Goal: Task Accomplishment & Management: Complete application form

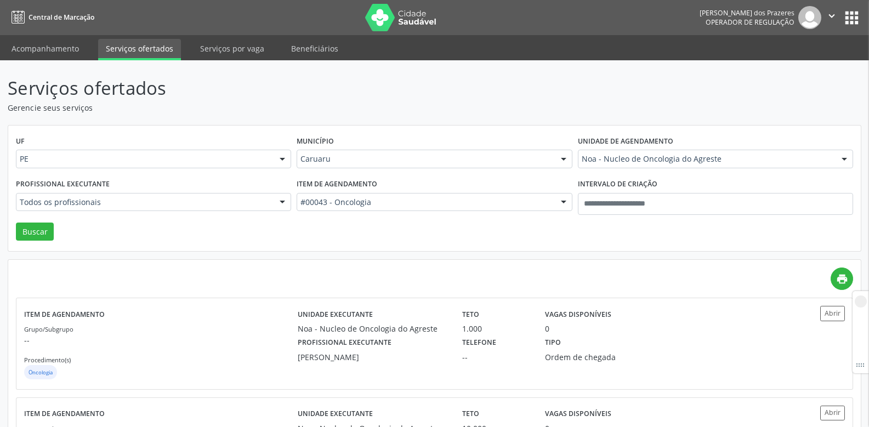
click at [354, 187] on label "Item de agendamento" at bounding box center [336, 184] width 81 height 17
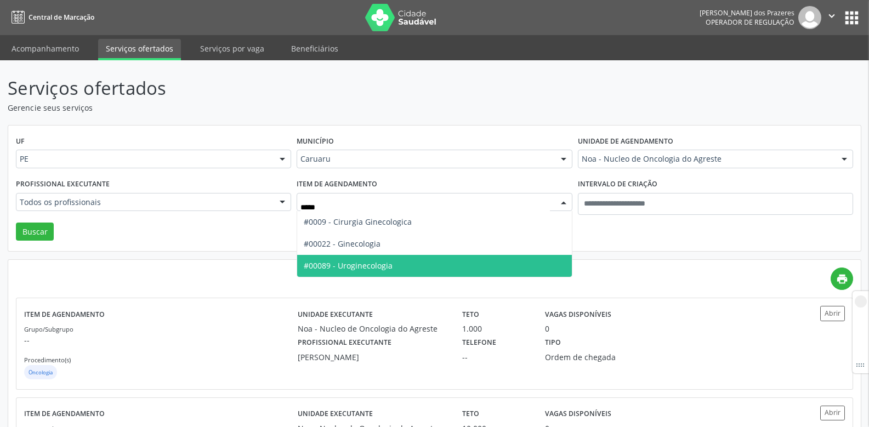
type input "******"
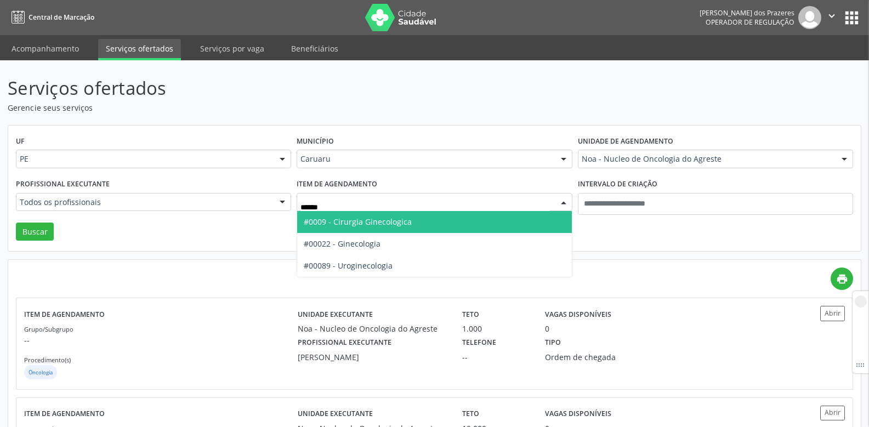
click at [356, 226] on span "#0009 - Cirurgia Ginecologica" at bounding box center [358, 221] width 108 height 10
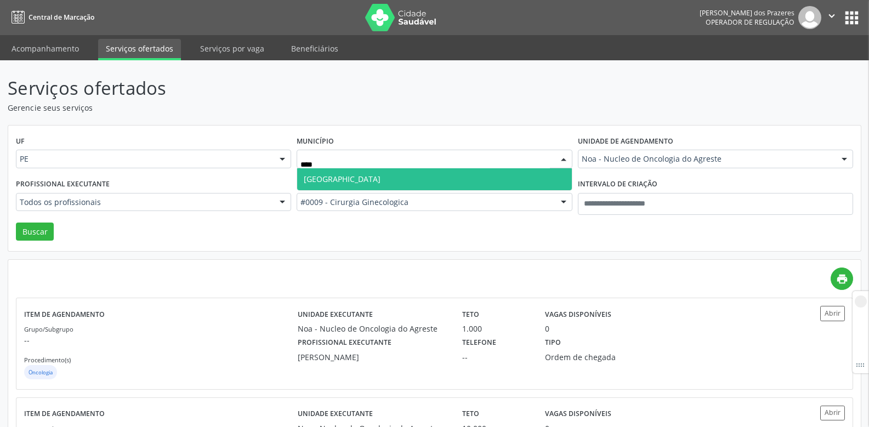
click at [333, 182] on span "Recife" at bounding box center [434, 179] width 274 height 22
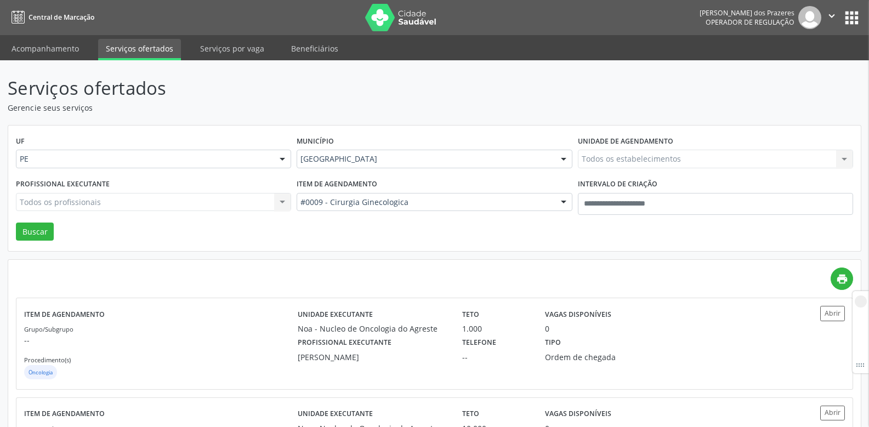
click at [614, 153] on div "Todos os estabelecimentos Todos os estabelecimentos Agencia de Caruaru Alergoim…" at bounding box center [715, 159] width 275 height 19
click at [607, 161] on div "Todos os estabelecimentos Todos os estabelecimentos Agencia de Caruaru Alergoim…" at bounding box center [715, 159] width 275 height 19
click at [603, 158] on div "Todos os estabelecimentos Todos os estabelecimentos Agencia de Caruaru Alergoim…" at bounding box center [715, 159] width 275 height 19
click at [607, 158] on div "Todos os estabelecimentos Todos os estabelecimentos Agencia de Caruaru Alergoim…" at bounding box center [715, 159] width 275 height 19
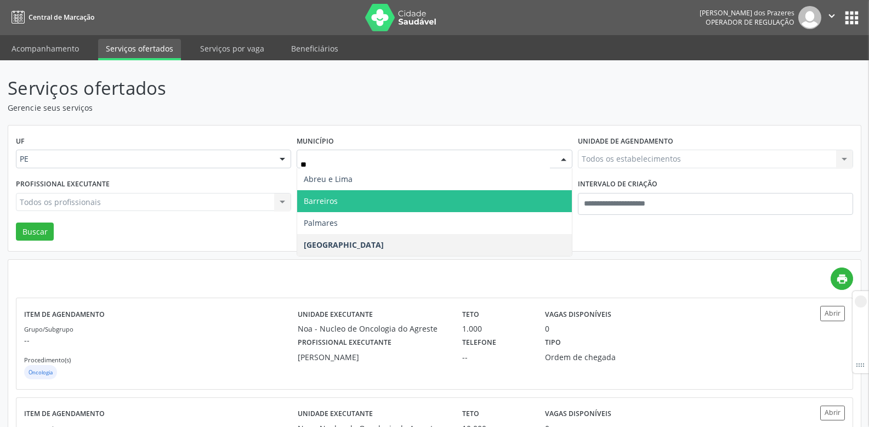
type input "***"
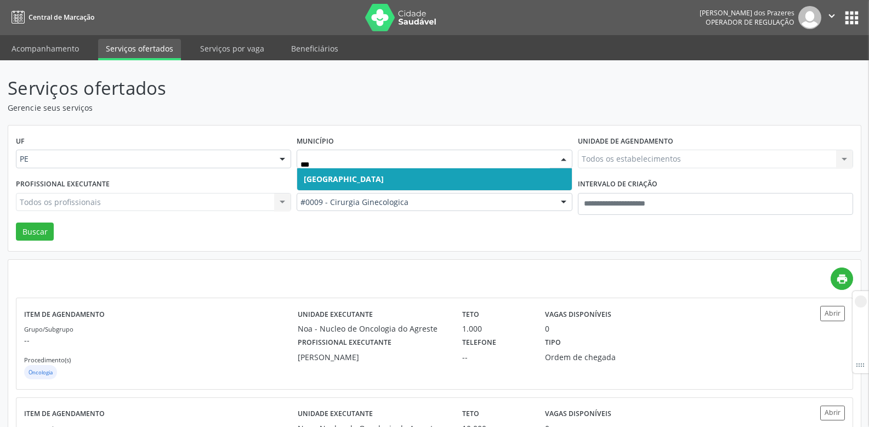
click at [337, 174] on span "Recife" at bounding box center [434, 179] width 274 height 22
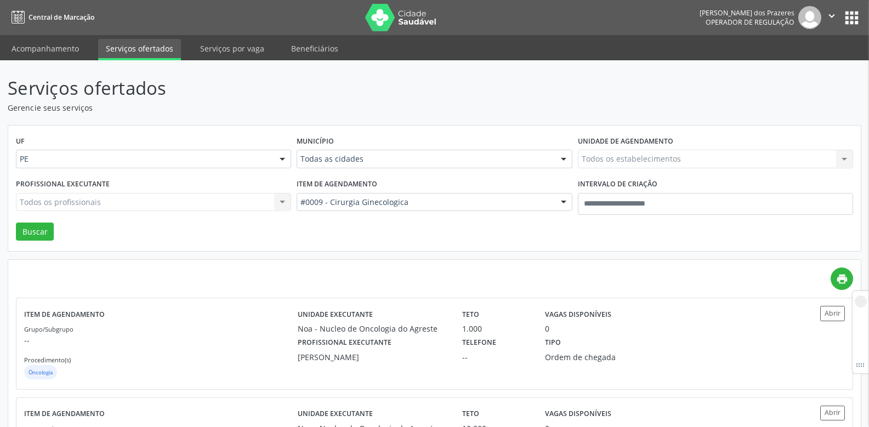
click at [623, 164] on div "Todos os estabelecimentos Todos os estabelecimentos Agencia de Caruaru Alergoim…" at bounding box center [715, 159] width 275 height 19
click at [617, 158] on div "Todos os estabelecimentos Todos os estabelecimentos Agencia de Caruaru Alergoim…" at bounding box center [715, 159] width 275 height 19
click at [137, 203] on div "Todos os profissionais Todos os profissionais Alexandre Cesar Vieira de Sales A…" at bounding box center [153, 202] width 275 height 19
click at [634, 162] on div "Todos os estabelecimentos Todos os estabelecimentos Agencia de Caruaru Alergoim…" at bounding box center [715, 159] width 275 height 19
click at [634, 160] on div "Todos os estabelecimentos Todos os estabelecimentos Agencia de Caruaru Alergoim…" at bounding box center [715, 159] width 275 height 19
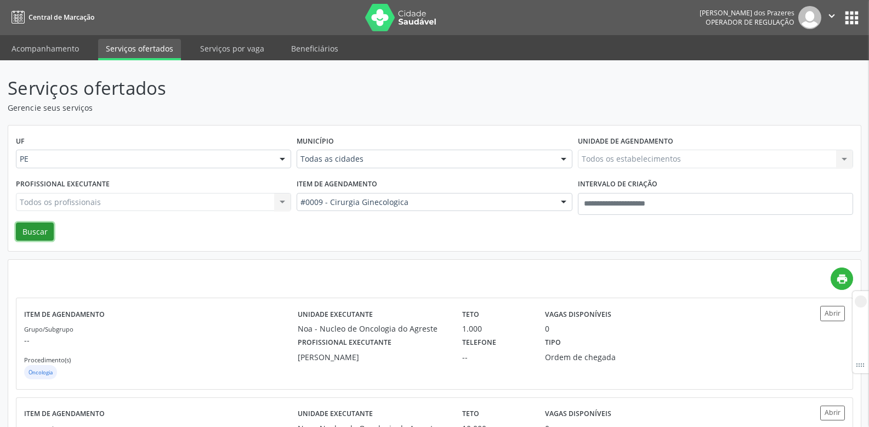
click at [40, 233] on button "Buscar" at bounding box center [35, 232] width 38 height 19
click at [601, 160] on div "Todos os estabelecimentos Todos os estabelecimentos Agencia de Caruaru Alergoim…" at bounding box center [715, 159] width 275 height 19
click at [603, 160] on div "Todos os estabelecimentos Todos os estabelecimentos Agencia de Caruaru Alergoim…" at bounding box center [715, 159] width 275 height 19
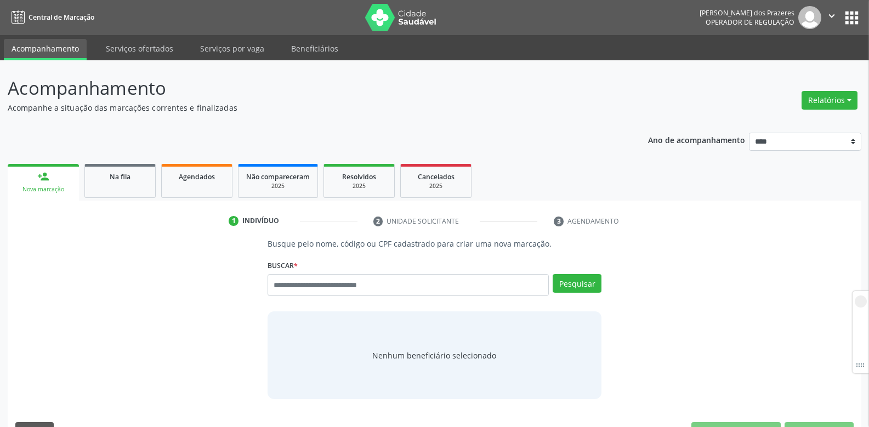
click at [439, 293] on input "text" at bounding box center [407, 285] width 281 height 22
type input "***"
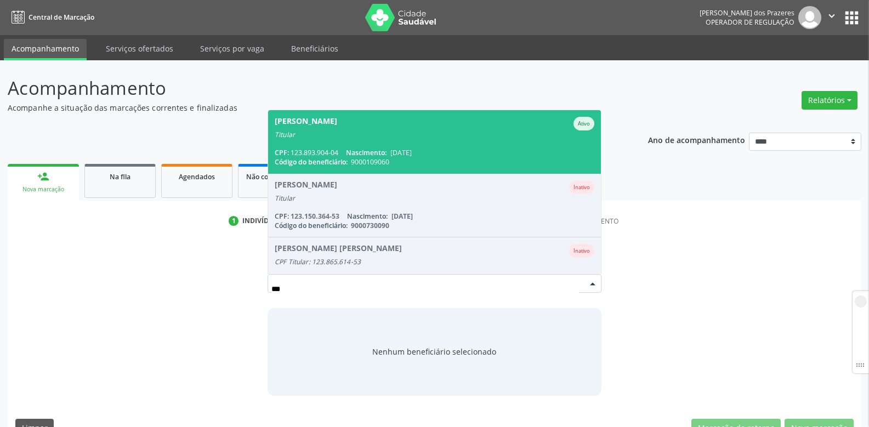
click at [432, 141] on span "[PERSON_NAME] Ativo Titular CPF: 123.893.904-04 Nascimento: [DATE] Código do be…" at bounding box center [434, 141] width 333 height 63
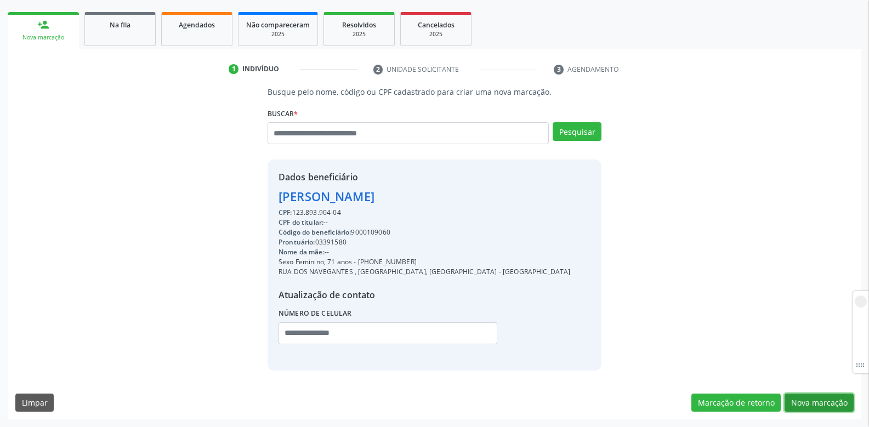
click at [820, 410] on button "Nova marcação" at bounding box center [818, 403] width 69 height 19
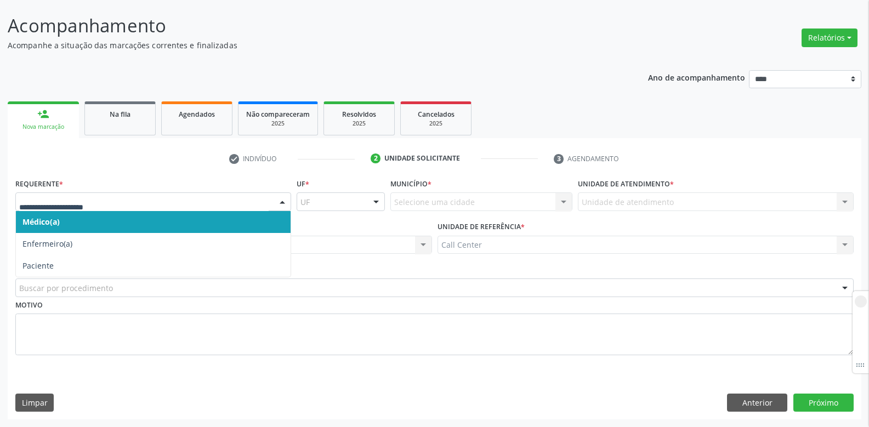
click at [178, 192] on div at bounding box center [153, 201] width 276 height 19
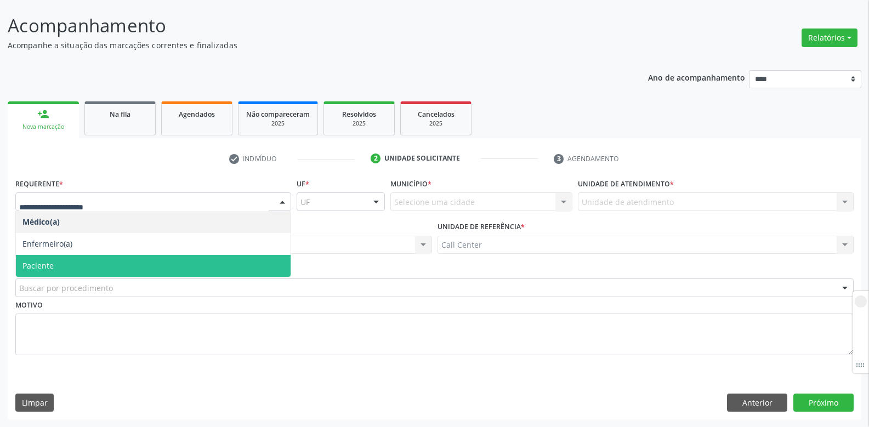
click at [72, 260] on span "Paciente" at bounding box center [153, 266] width 275 height 22
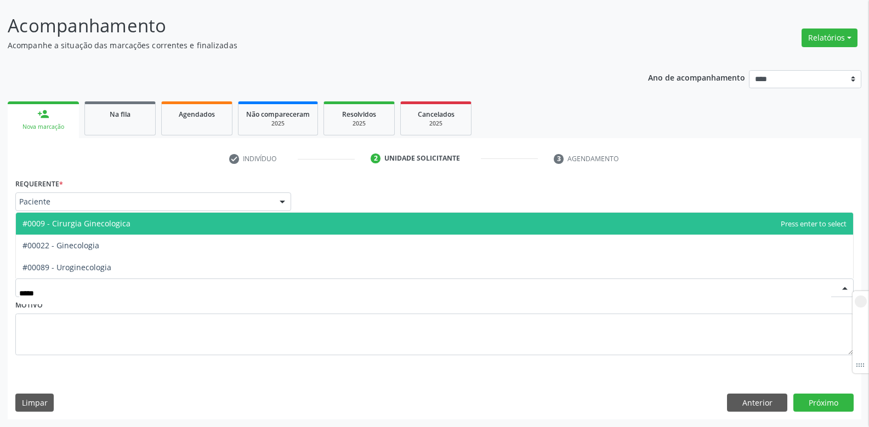
type input "******"
click at [102, 218] on span "#0009 - Cirurgia Ginecologica" at bounding box center [434, 224] width 837 height 22
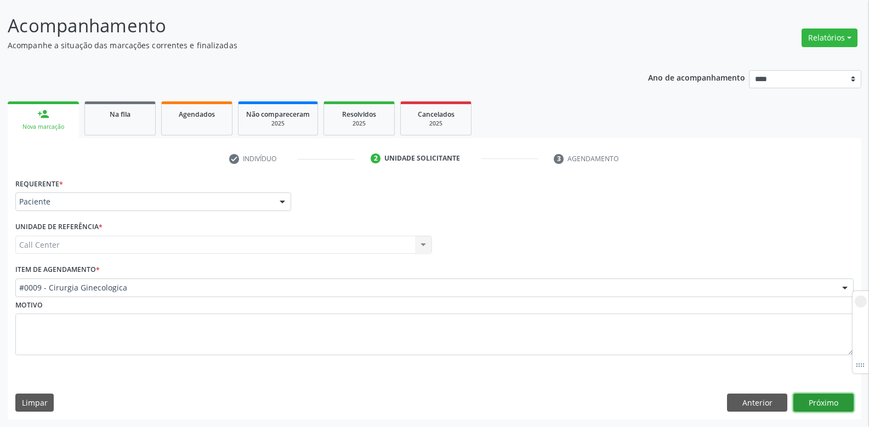
click at [827, 399] on button "Próximo" at bounding box center [823, 403] width 60 height 19
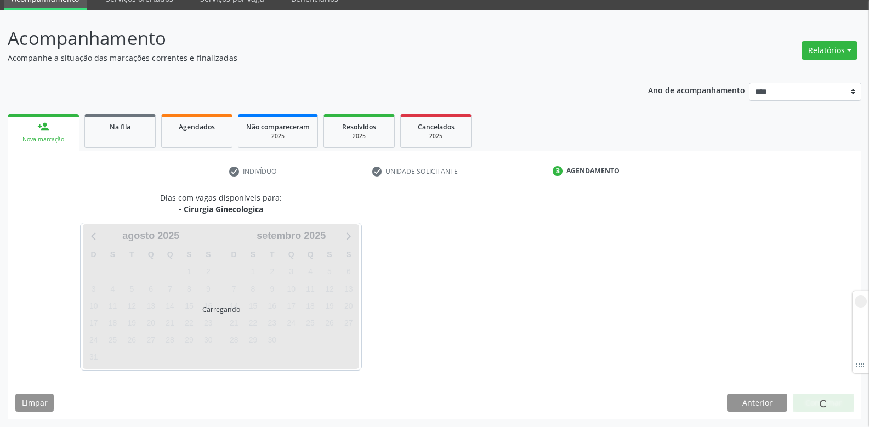
scroll to position [50, 0]
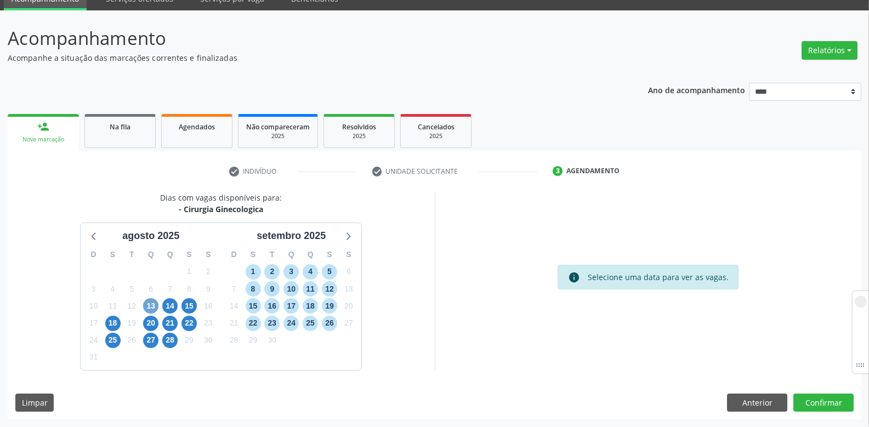
click at [152, 307] on span "13" at bounding box center [150, 305] width 15 height 15
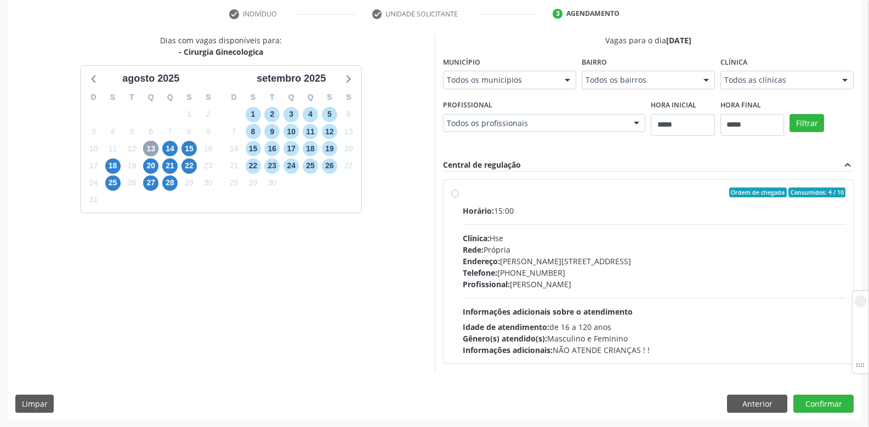
scroll to position [208, 0]
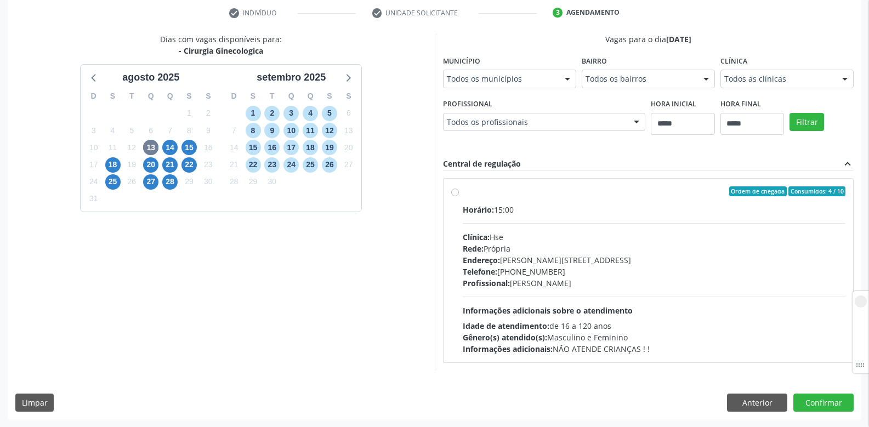
click at [486, 69] on div "Município Todos os municípios Todos os municípios Recife - PE Nenhum resultado …" at bounding box center [509, 70] width 133 height 35
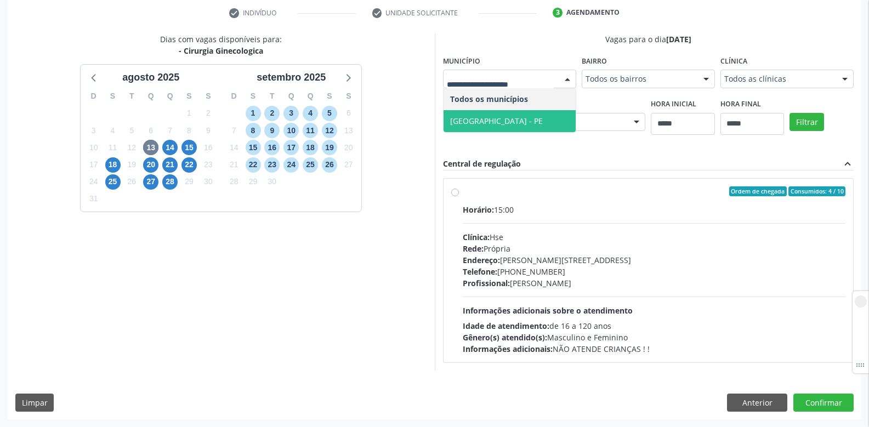
click at [472, 124] on span "Recife - PE" at bounding box center [496, 121] width 93 height 10
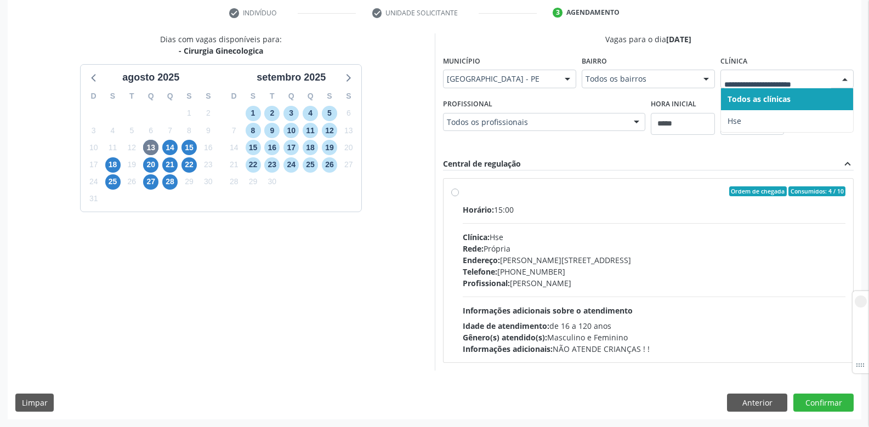
click at [757, 72] on div at bounding box center [786, 79] width 133 height 19
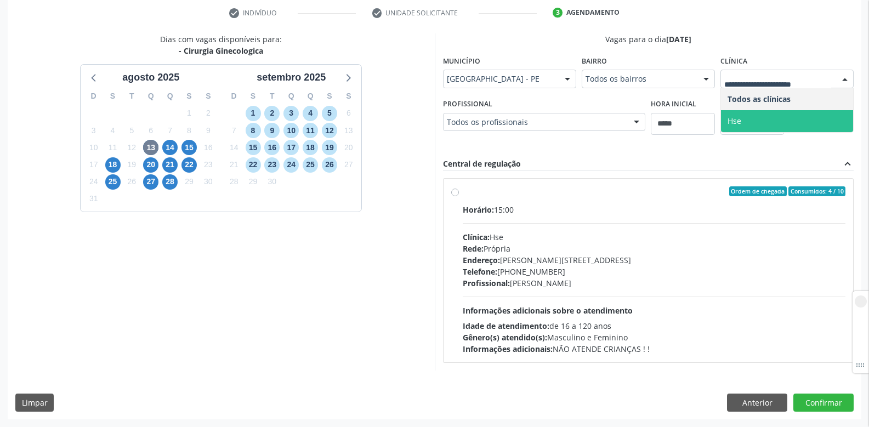
click at [738, 118] on span "Hse" at bounding box center [734, 121] width 14 height 10
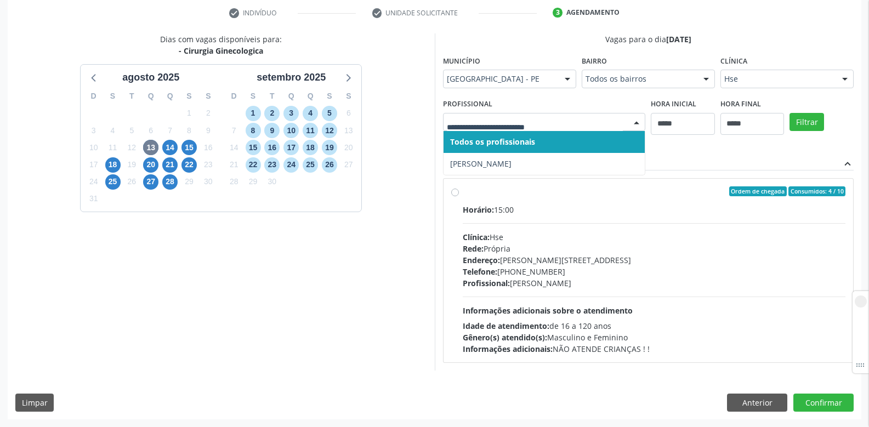
paste input "**********"
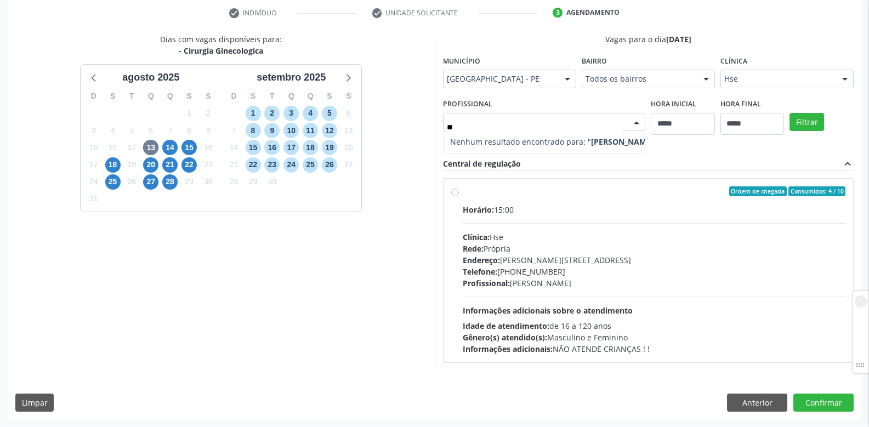
type input "*"
click at [803, 122] on button "Filtrar" at bounding box center [806, 122] width 35 height 19
drag, startPoint x: 511, startPoint y: 287, endPoint x: 579, endPoint y: 287, distance: 68.0
click at [579, 287] on div "Profissional: Gilvan Santos" at bounding box center [654, 283] width 383 height 12
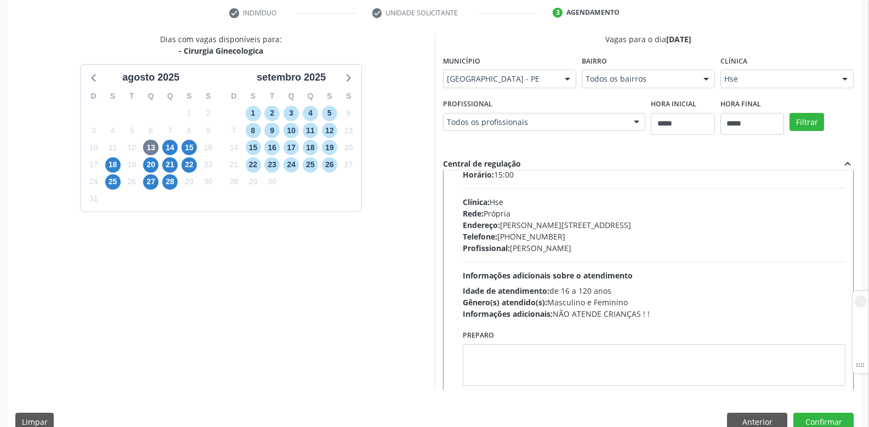
scroll to position [54, 0]
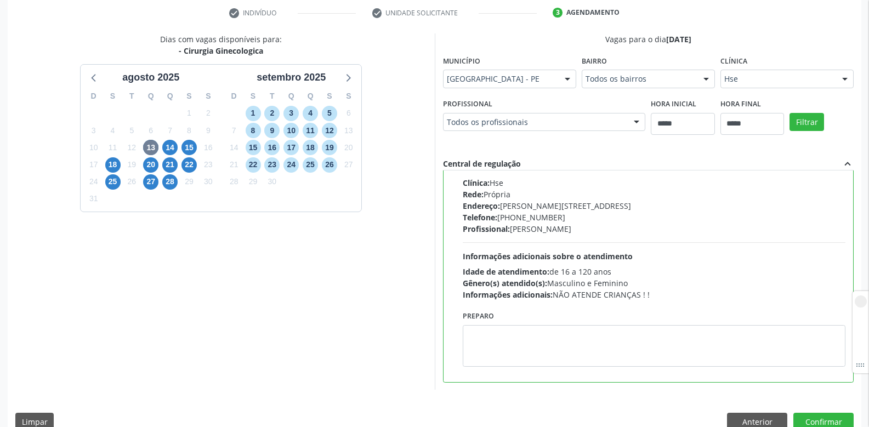
drag, startPoint x: 554, startPoint y: 295, endPoint x: 674, endPoint y: 293, distance: 120.0
click at [674, 293] on div "Informações adicionais: NÃO ATENDE CRIANÇAS ! !" at bounding box center [654, 295] width 383 height 12
click at [169, 145] on span "14" at bounding box center [169, 147] width 15 height 15
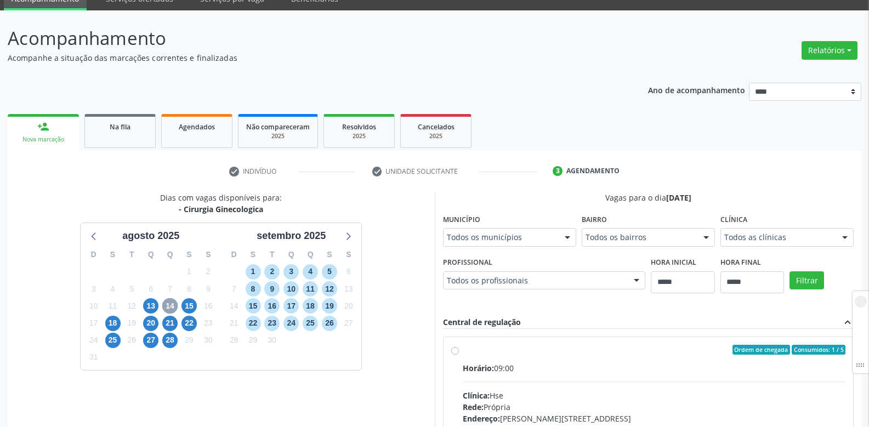
scroll to position [208, 0]
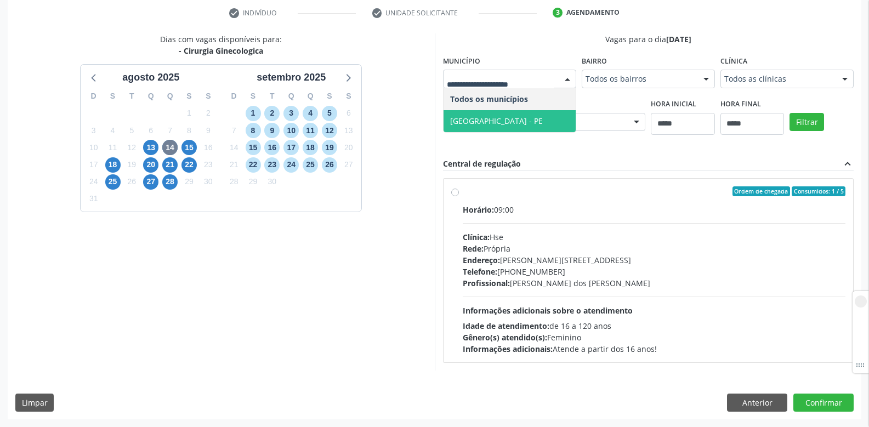
click at [459, 123] on span "Recife - PE" at bounding box center [496, 121] width 93 height 10
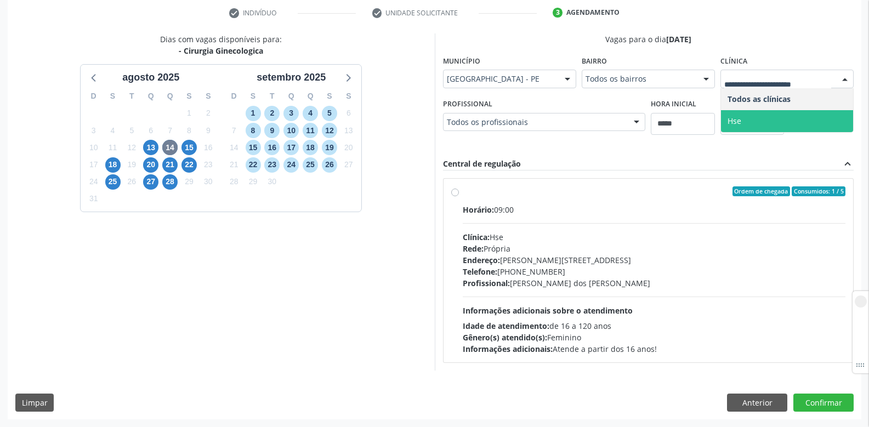
click at [733, 126] on span "Hse" at bounding box center [787, 121] width 132 height 22
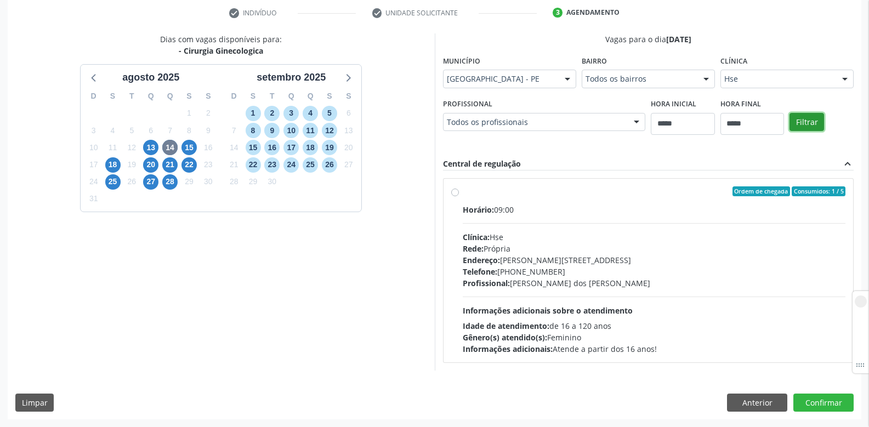
click at [802, 123] on button "Filtrar" at bounding box center [806, 122] width 35 height 19
drag, startPoint x: 556, startPoint y: 351, endPoint x: 671, endPoint y: 343, distance: 116.0
click at [671, 343] on div "Informações adicionais: Atende a partir dos 16 anos!" at bounding box center [654, 349] width 383 height 12
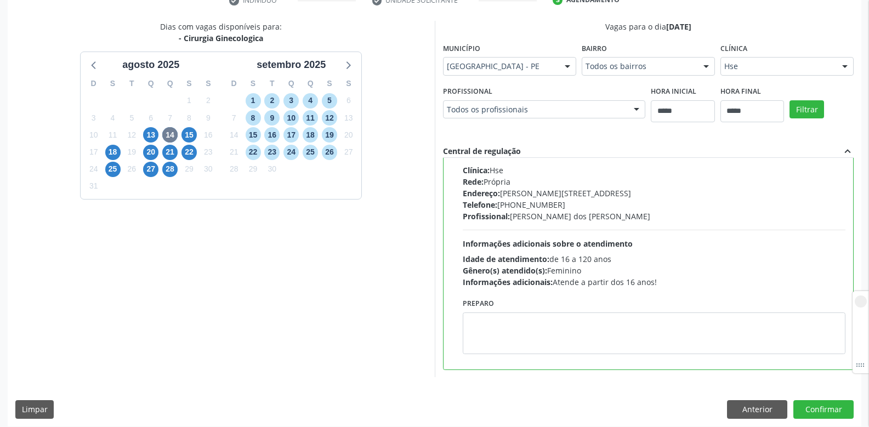
scroll to position [228, 0]
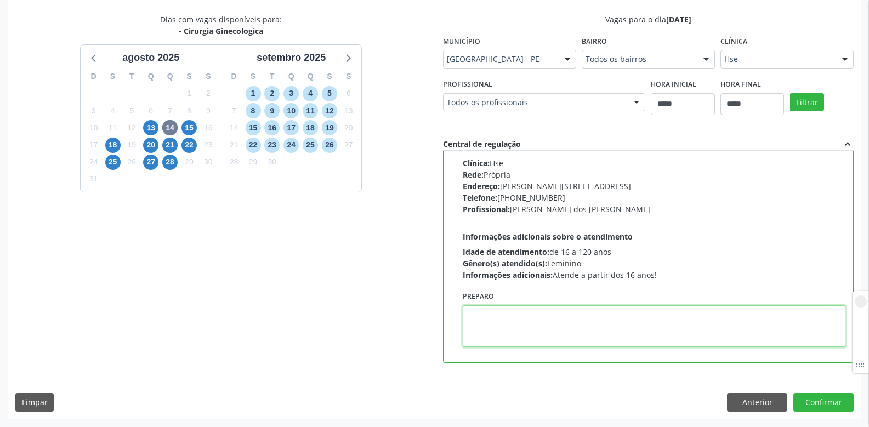
click at [534, 320] on textarea at bounding box center [654, 326] width 383 height 42
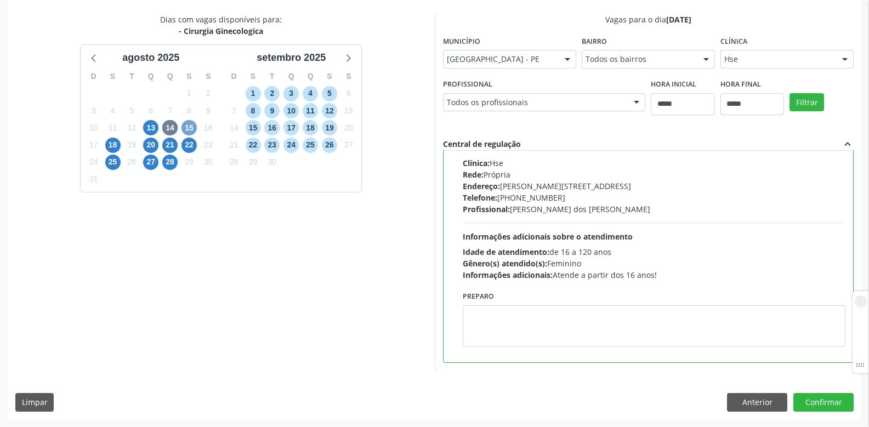
click at [189, 130] on span "15" at bounding box center [188, 127] width 15 height 15
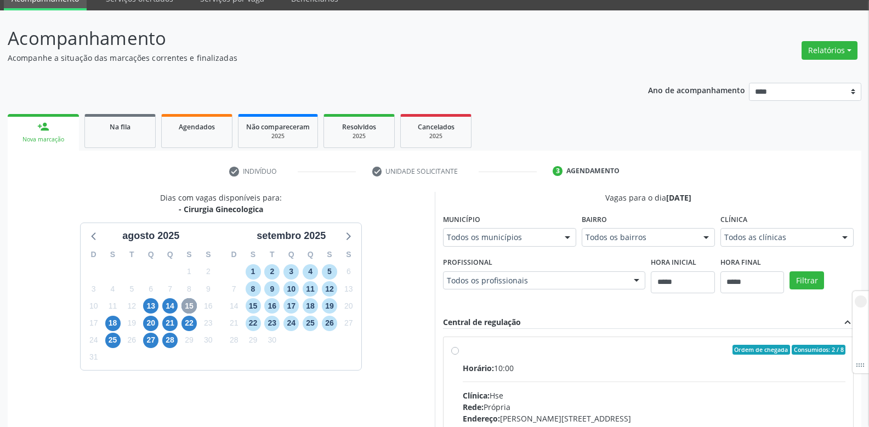
scroll to position [208, 0]
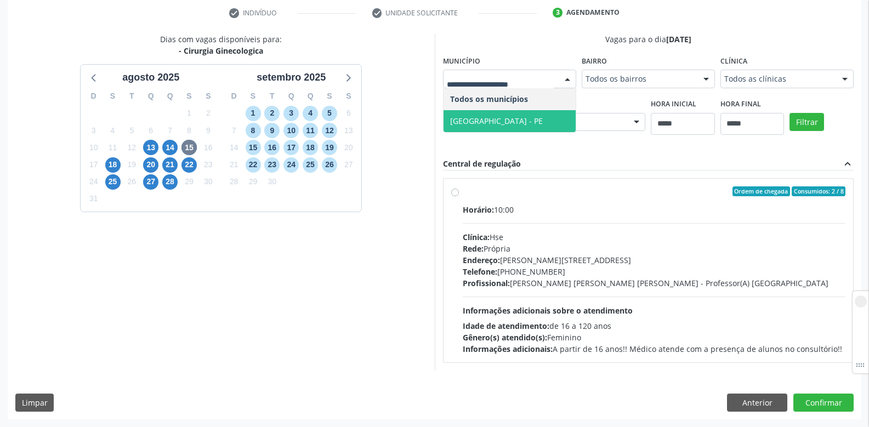
click at [470, 124] on span "Recife - PE" at bounding box center [496, 121] width 93 height 10
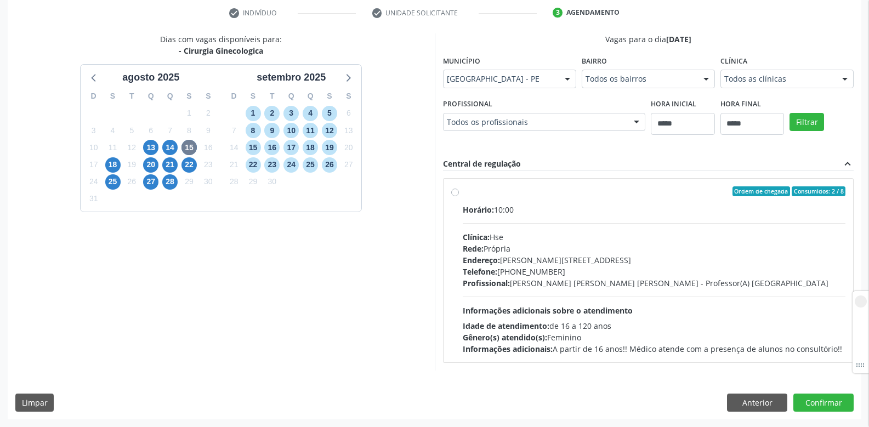
click at [755, 85] on div "Todos as clínicas" at bounding box center [786, 79] width 133 height 19
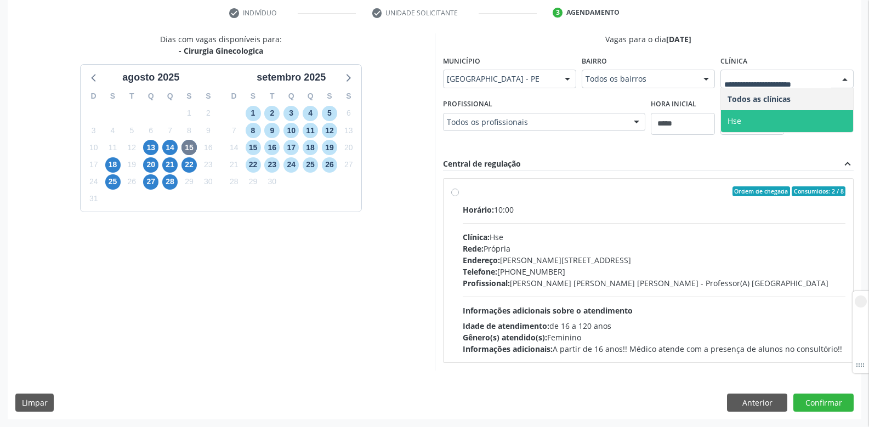
click at [732, 123] on span "Hse" at bounding box center [734, 121] width 14 height 10
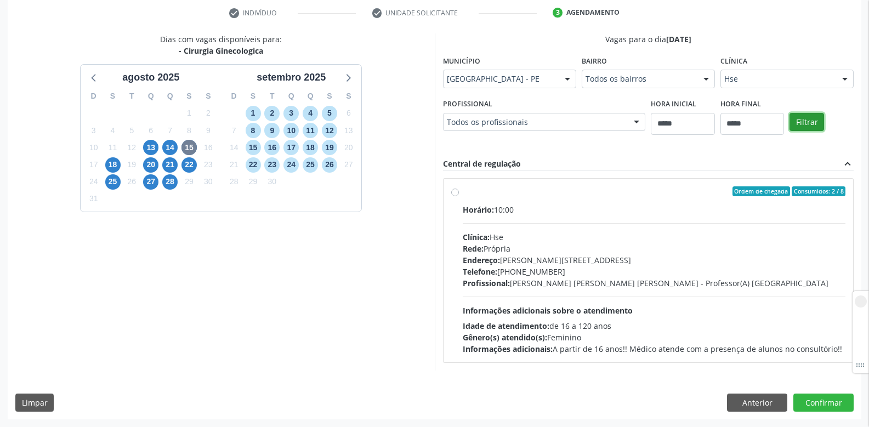
click at [820, 124] on button "Filtrar" at bounding box center [806, 122] width 35 height 19
drag, startPoint x: 511, startPoint y: 285, endPoint x: 580, endPoint y: 286, distance: 69.1
click at [580, 286] on div "Profissional: Mariana Marinho Muniz de Andrade - Professor(A) Nassau" at bounding box center [654, 283] width 383 height 12
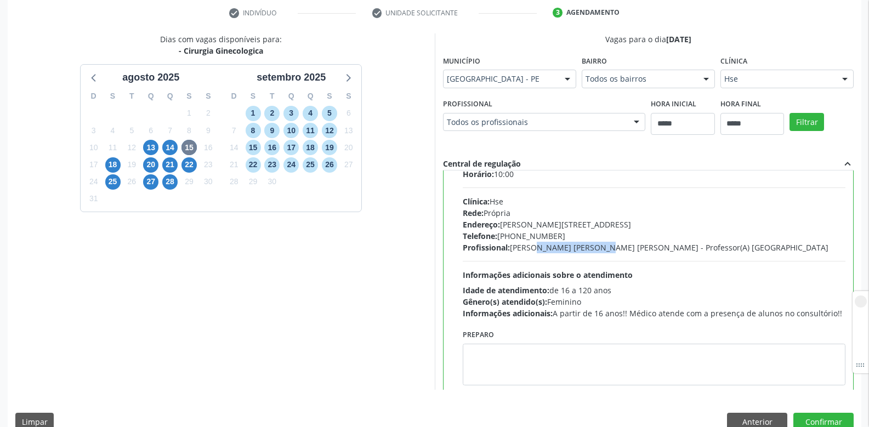
scroll to position [54, 0]
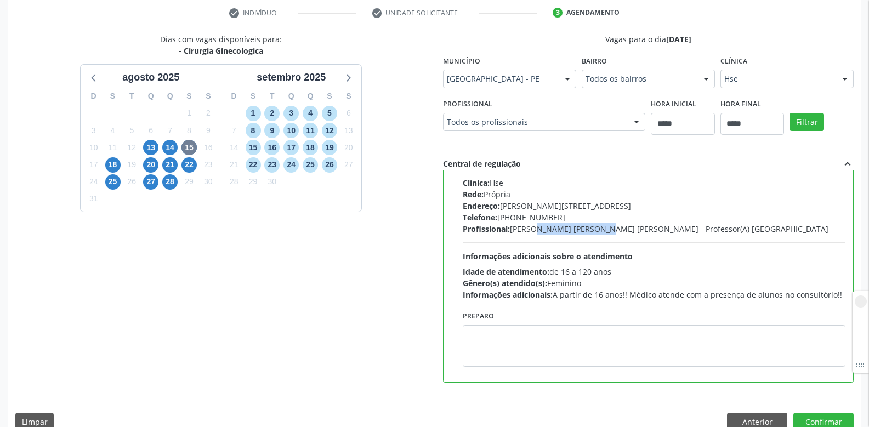
drag, startPoint x: 557, startPoint y: 296, endPoint x: 832, endPoint y: 300, distance: 275.1
click at [832, 300] on div "Informações adicionais: A partir de 16 anos!! Médico atende com a presença de a…" at bounding box center [654, 295] width 383 height 12
click at [634, 297] on div "Informações adicionais: A partir de 16 anos!! Médico atende com a presença de a…" at bounding box center [654, 295] width 383 height 12
click at [111, 167] on span "18" at bounding box center [112, 164] width 15 height 15
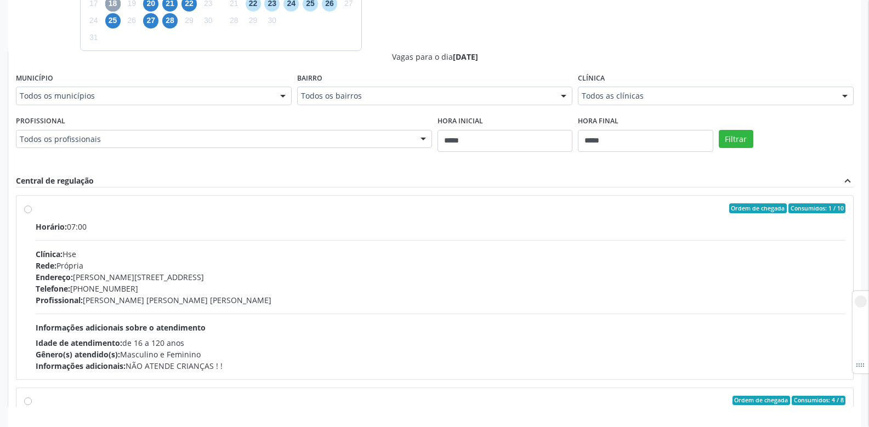
scroll to position [373, 0]
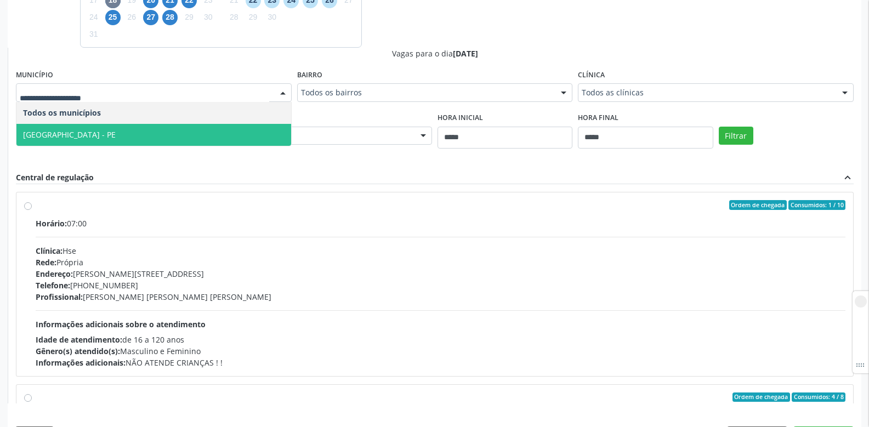
click at [61, 137] on span "Recife - PE" at bounding box center [153, 135] width 275 height 22
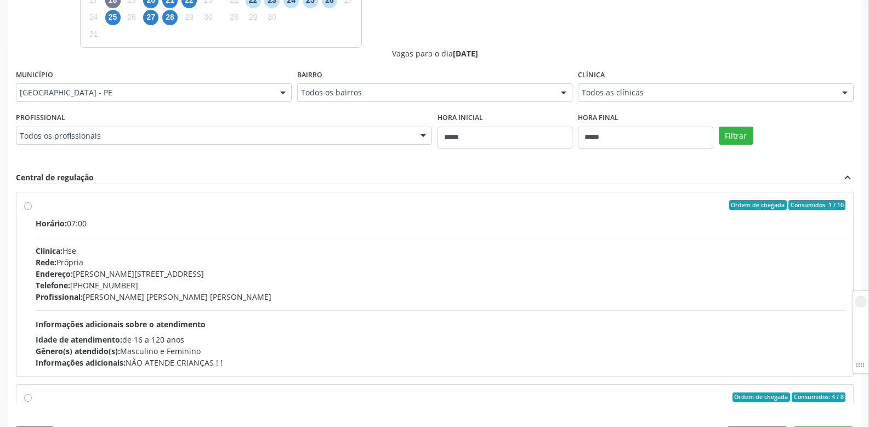
click at [625, 82] on div "Clínica Todos as clínicas Todos as clínicas Hse Nenhum resultado encontrado par…" at bounding box center [716, 84] width 276 height 35
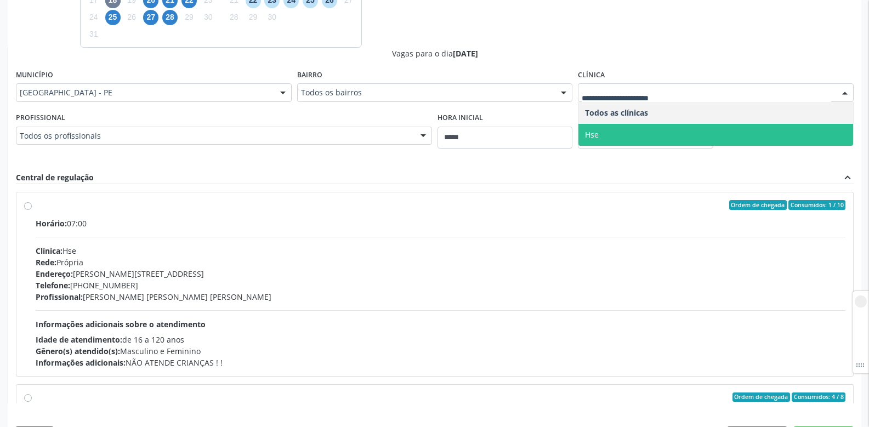
click at [615, 128] on span "Hse" at bounding box center [715, 135] width 275 height 22
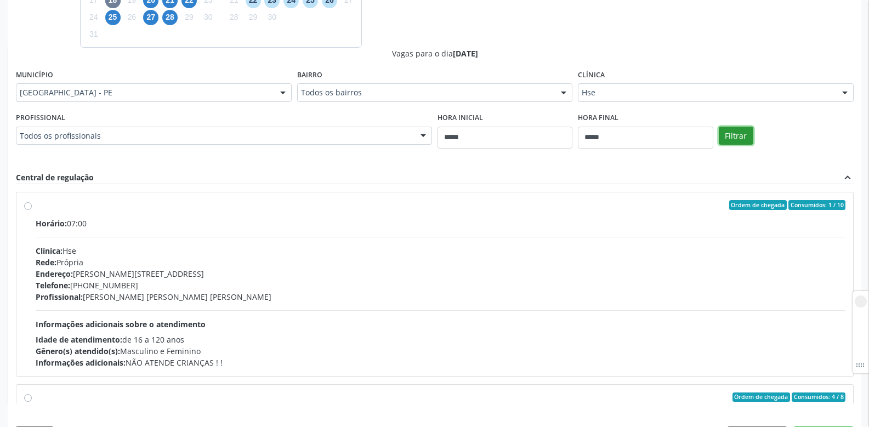
click at [738, 136] on button "Filtrar" at bounding box center [736, 136] width 35 height 19
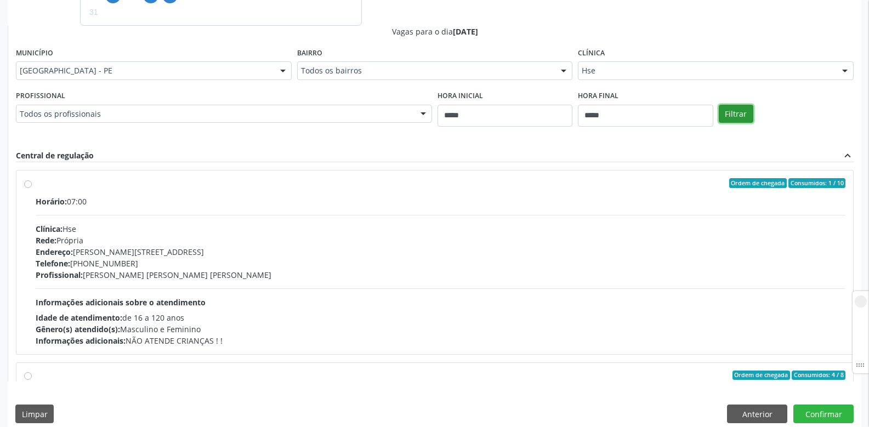
scroll to position [406, 0]
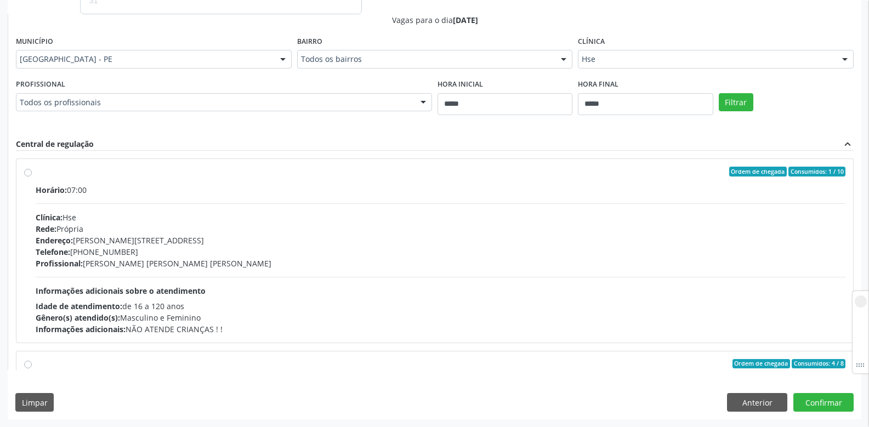
drag, startPoint x: 35, startPoint y: 305, endPoint x: 236, endPoint y: 301, distance: 200.6
click at [236, 301] on div "Ordem de chegada Consumidos: 1 / 10 Horário: 07:00 Clínica: Hse Rede: Própria E…" at bounding box center [434, 251] width 821 height 168
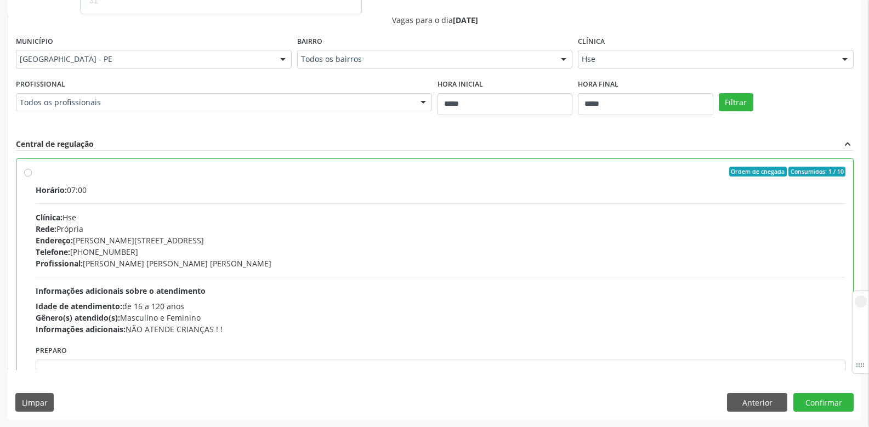
click at [244, 286] on div "Horário: 07:00 Clínica: Hse Rede: Própria Endereço: Av Rosa e Silva, nº 36, Esp…" at bounding box center [440, 259] width 809 height 151
click at [751, 402] on button "Anterior" at bounding box center [757, 402] width 60 height 19
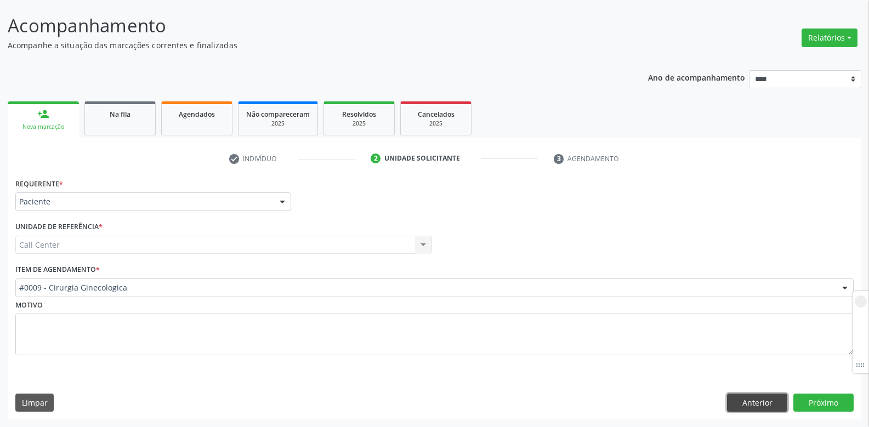
click at [751, 402] on button "Anterior" at bounding box center [757, 403] width 60 height 19
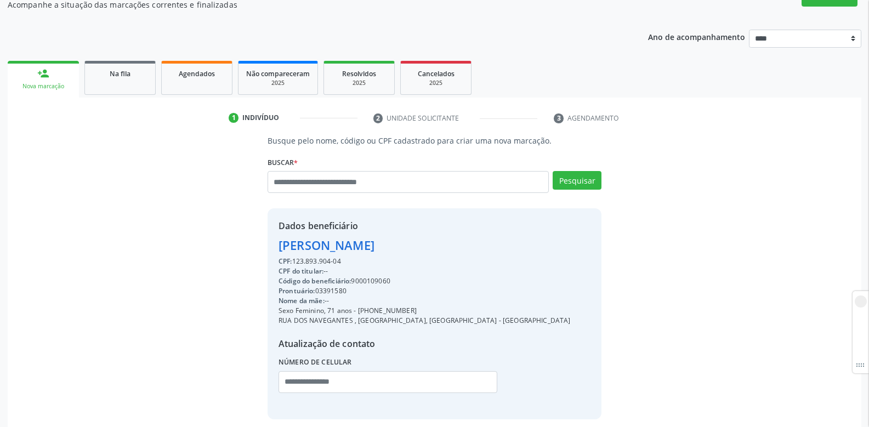
scroll to position [152, 0]
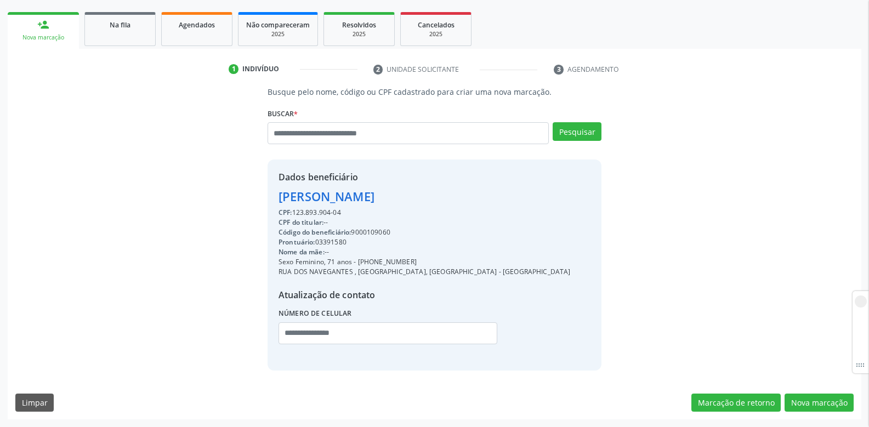
drag, startPoint x: 428, startPoint y: 262, endPoint x: 193, endPoint y: 261, distance: 235.1
click at [193, 261] on div "Busque pelo nome, código ou CPF cadastrado para criar uma nova marcação. Buscar…" at bounding box center [434, 228] width 838 height 284
click at [422, 249] on div "Nome da mãe: --" at bounding box center [424, 252] width 292 height 10
drag, startPoint x: 412, startPoint y: 260, endPoint x: 328, endPoint y: 263, distance: 83.9
click at [328, 263] on div "Sexo Feminino, 71 anos - (81) 98797-4728" at bounding box center [424, 262] width 292 height 10
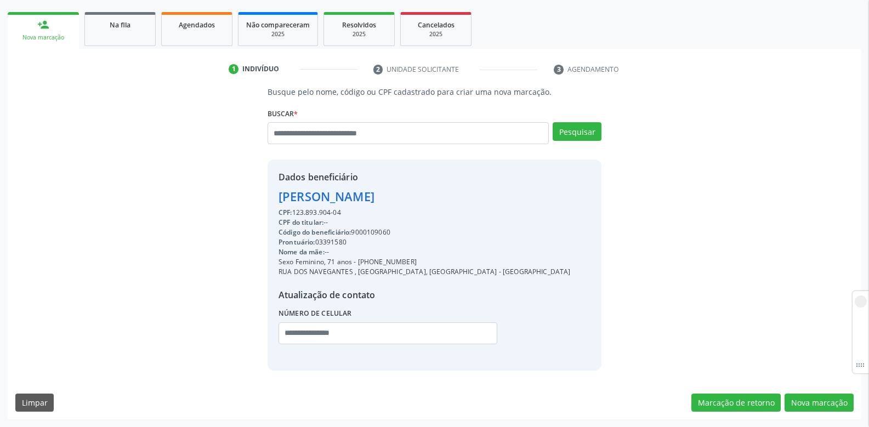
copy div "71 anos - (81) 98797-4728"
click at [374, 134] on input "text" at bounding box center [407, 133] width 281 height 22
click at [811, 404] on button "Nova marcação" at bounding box center [818, 403] width 69 height 19
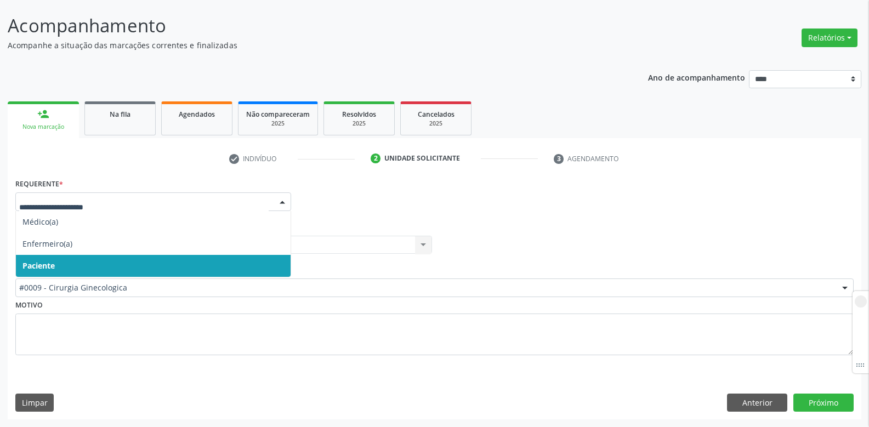
click at [59, 263] on span "Paciente" at bounding box center [153, 266] width 275 height 22
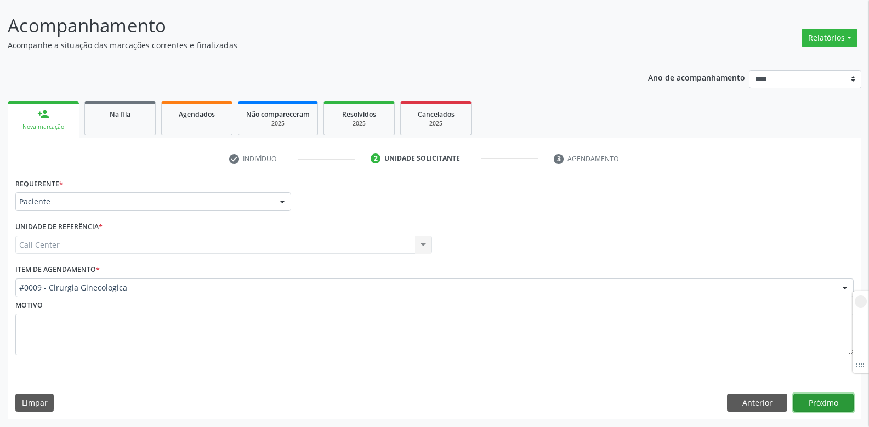
click at [826, 408] on button "Próximo" at bounding box center [823, 403] width 60 height 19
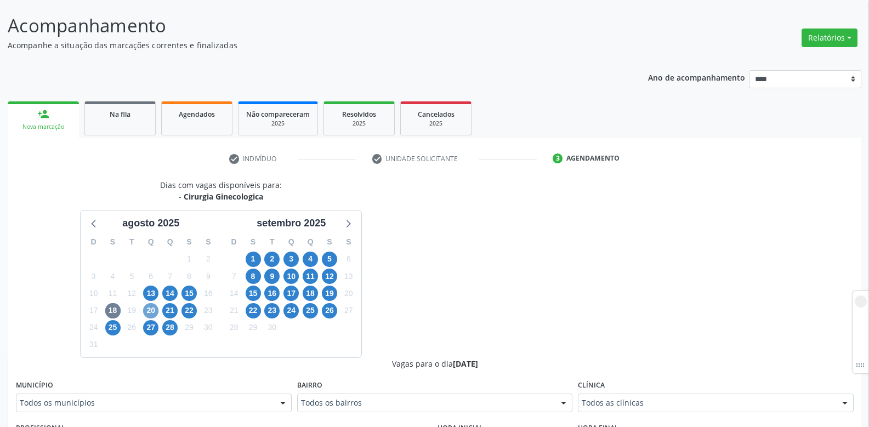
click at [149, 312] on span "20" at bounding box center [150, 310] width 15 height 15
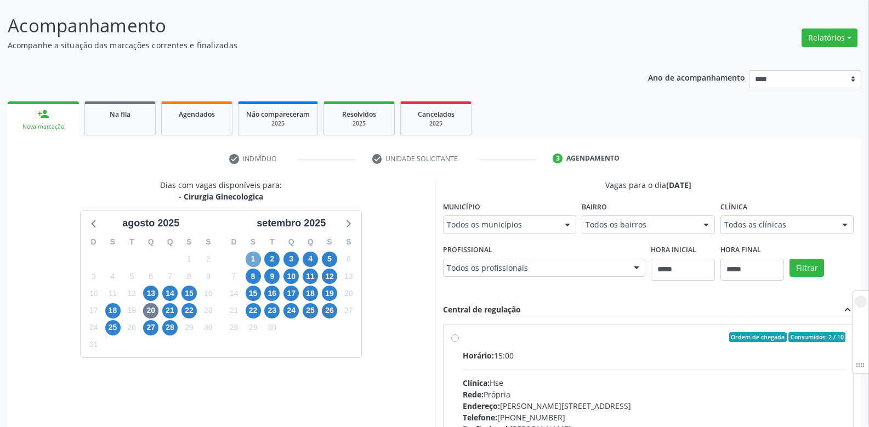
drag, startPoint x: 250, startPoint y: 258, endPoint x: 337, endPoint y: 294, distance: 94.3
click at [366, 316] on div "Dias com vagas disponíveis para: - Cirurgia Ginecologica agosto 2025 D S T Q Q …" at bounding box center [221, 347] width 427 height 337
drag, startPoint x: 250, startPoint y: 253, endPoint x: 318, endPoint y: 315, distance: 92.0
click at [318, 315] on div "D S T Q Q S S 31 1 2 3 4 5 6 7 8 9 10 11 12 13 14 15 16 17 18 19 20 21 22 23 24…" at bounding box center [291, 294] width 140 height 126
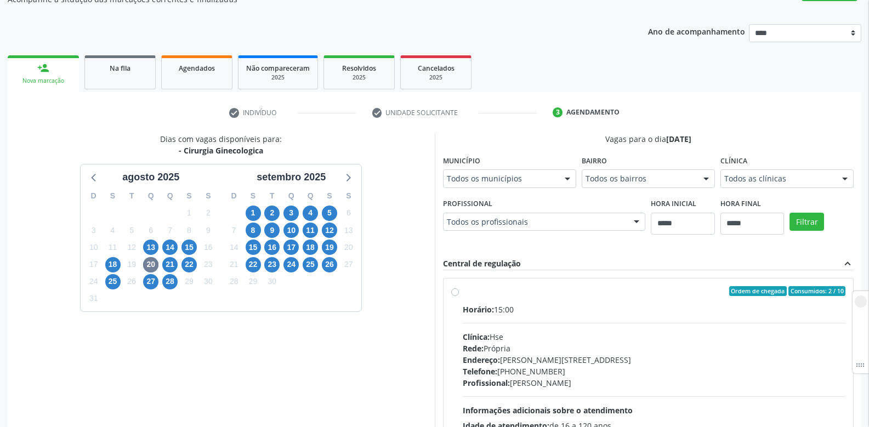
scroll to position [110, 0]
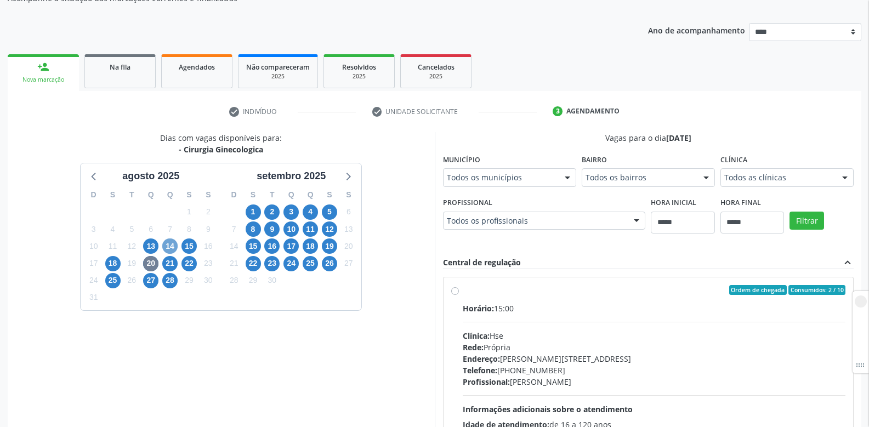
click at [166, 245] on span "14" at bounding box center [169, 245] width 15 height 15
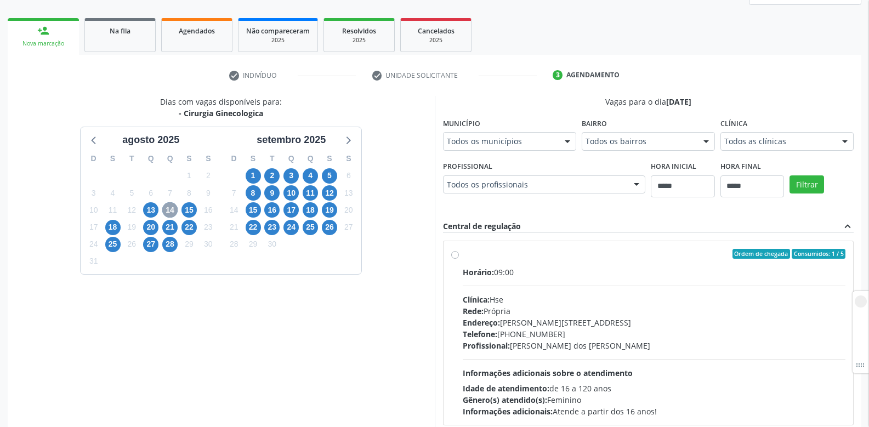
scroll to position [164, 0]
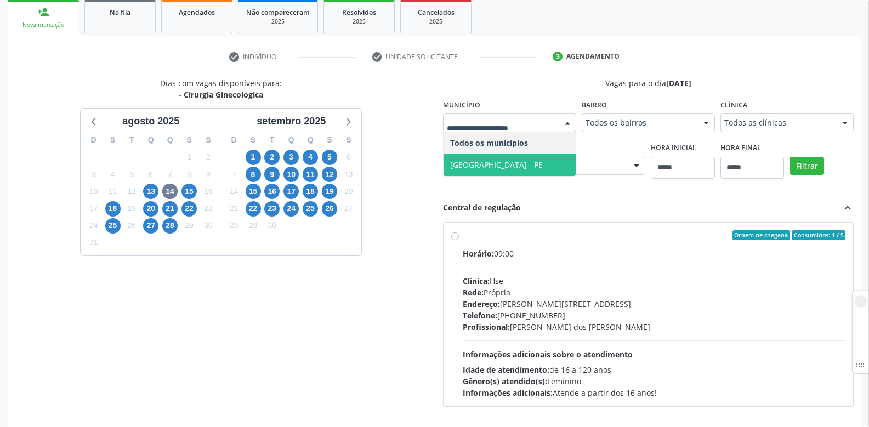
click at [480, 158] on span "Recife - PE" at bounding box center [509, 165] width 132 height 22
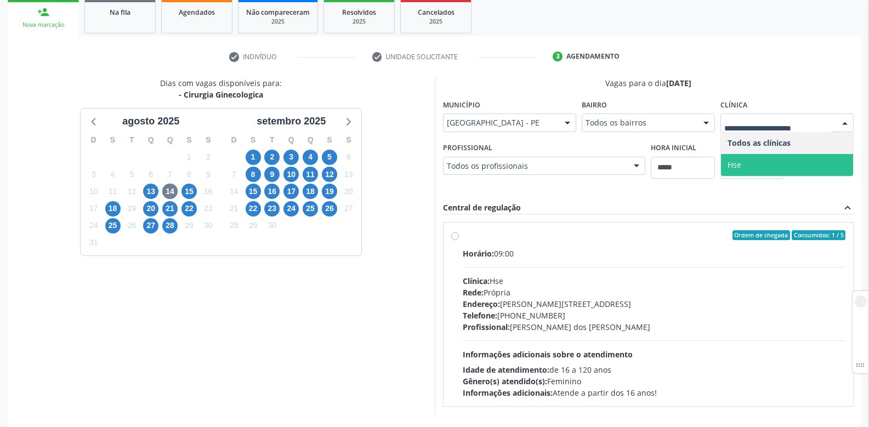
click at [740, 164] on span "Hse" at bounding box center [734, 164] width 14 height 10
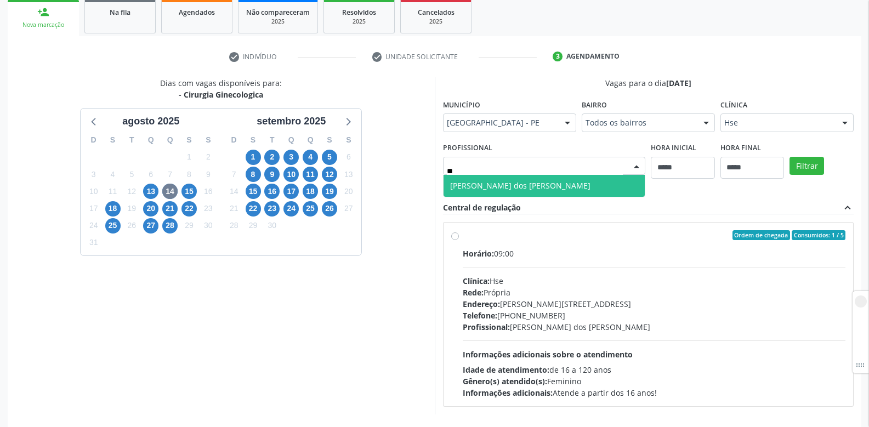
type input "***"
click at [492, 190] on span "[PERSON_NAME]" at bounding box center [520, 185] width 140 height 10
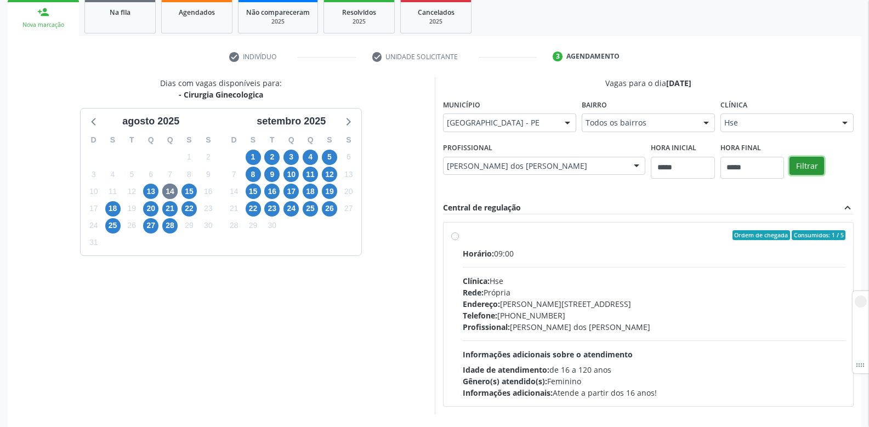
click at [801, 166] on button "Filtrar" at bounding box center [806, 166] width 35 height 19
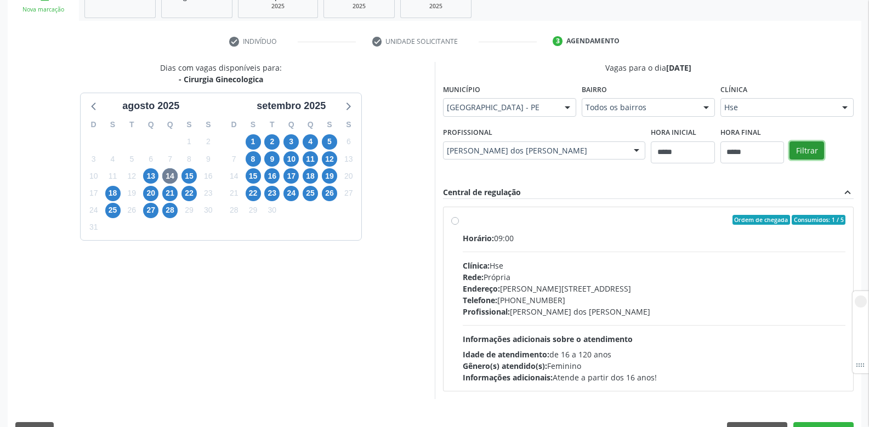
scroll to position [153, 0]
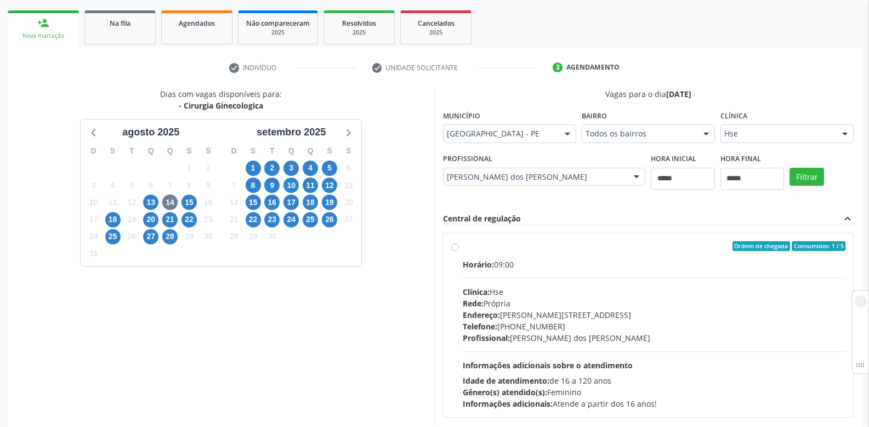
click at [463, 248] on label "Ordem de chegada Consumidos: 1 / 5 Horário: 09:00 Clínica: Hse Rede: Própria En…" at bounding box center [654, 325] width 383 height 168
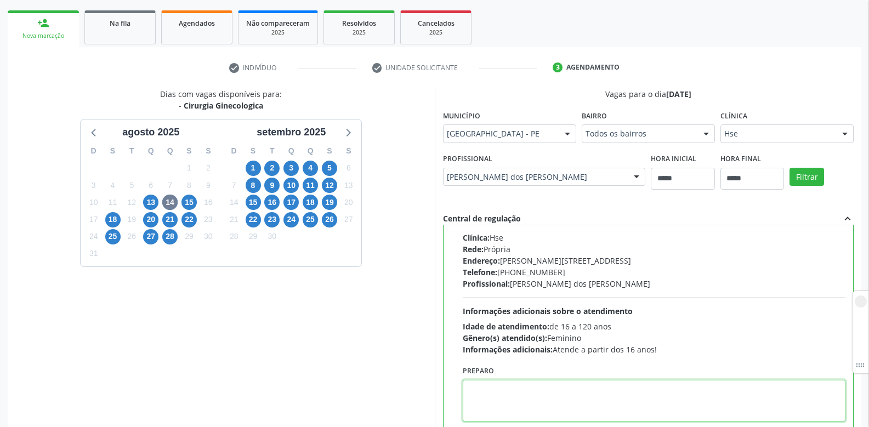
click at [511, 384] on textarea at bounding box center [654, 401] width 383 height 42
paste textarea "**********"
type textarea "**********"
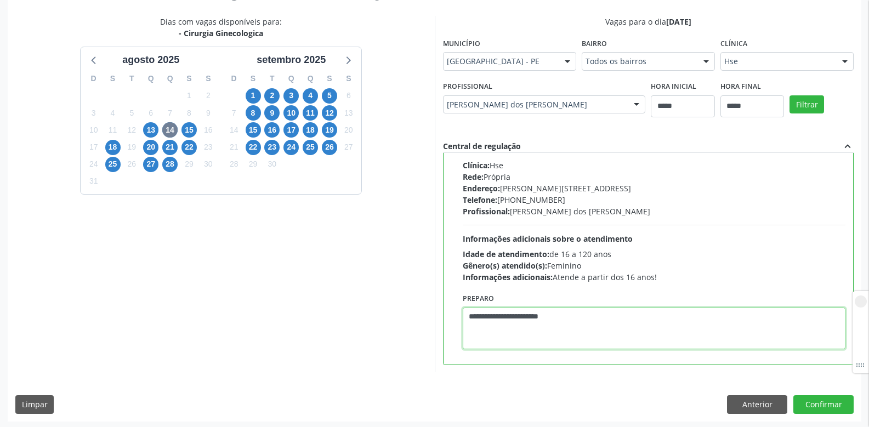
scroll to position [228, 0]
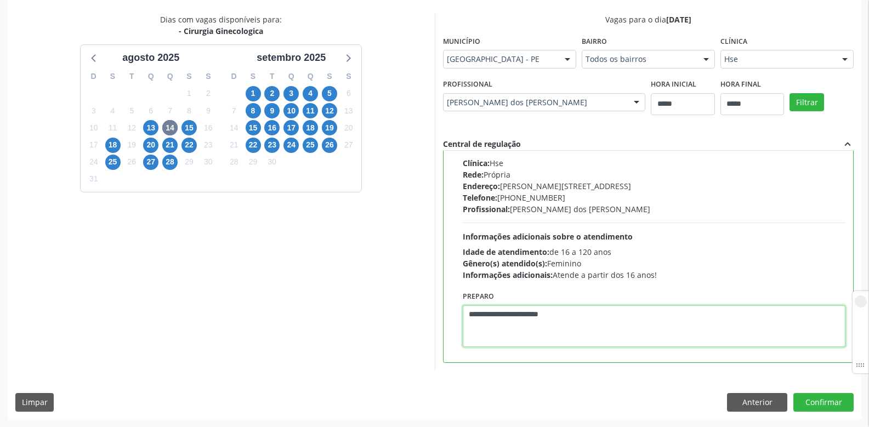
drag, startPoint x: 580, startPoint y: 316, endPoint x: 424, endPoint y: 292, distance: 158.1
click at [424, 292] on div "Dias com vagas disponíveis para: - Cirurgia Ginecologica agosto 2025 D S T Q Q …" at bounding box center [434, 192] width 853 height 356
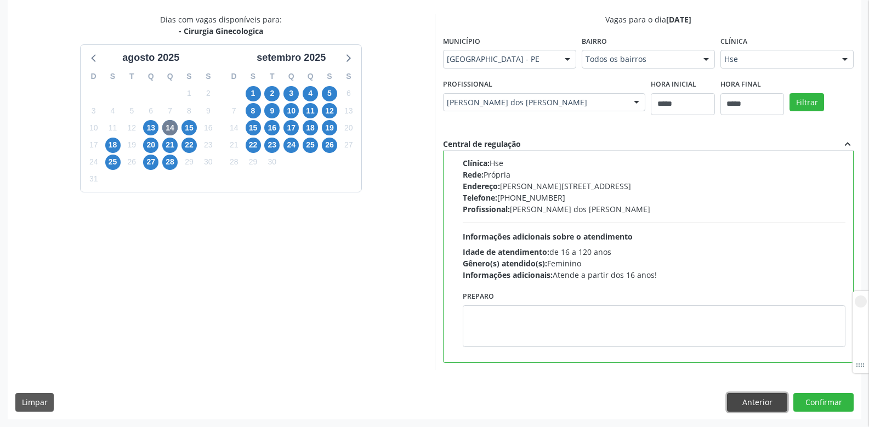
click at [739, 404] on button "Anterior" at bounding box center [757, 402] width 60 height 19
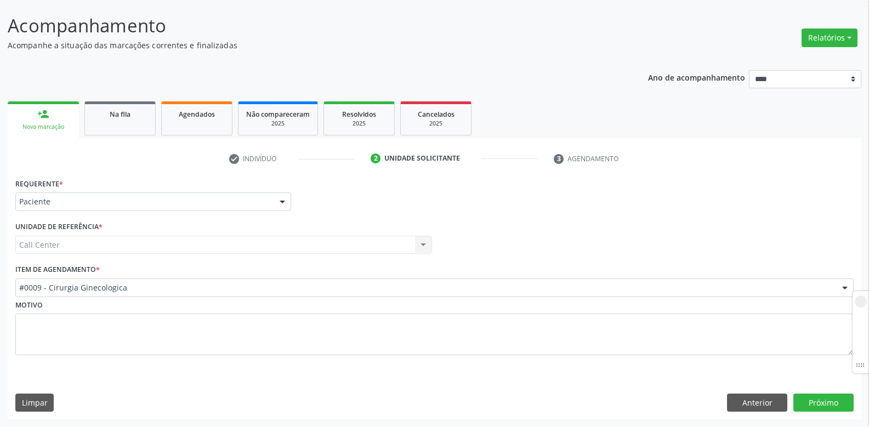
scroll to position [62, 0]
click at [739, 404] on button "Anterior" at bounding box center [757, 403] width 60 height 19
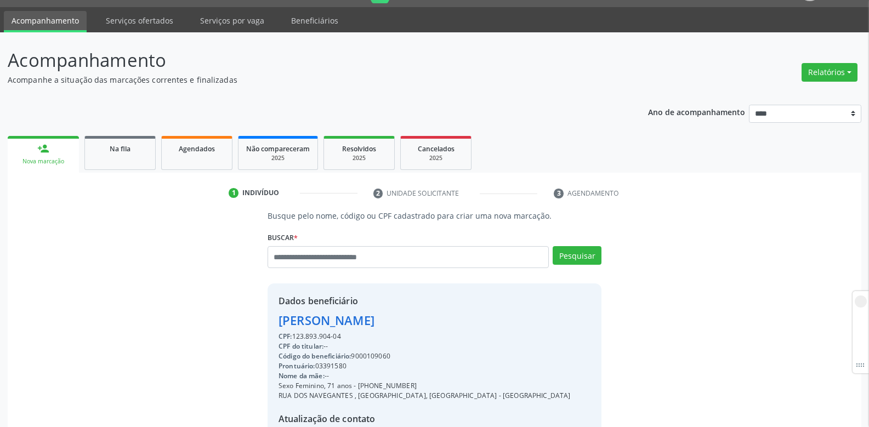
scroll to position [0, 0]
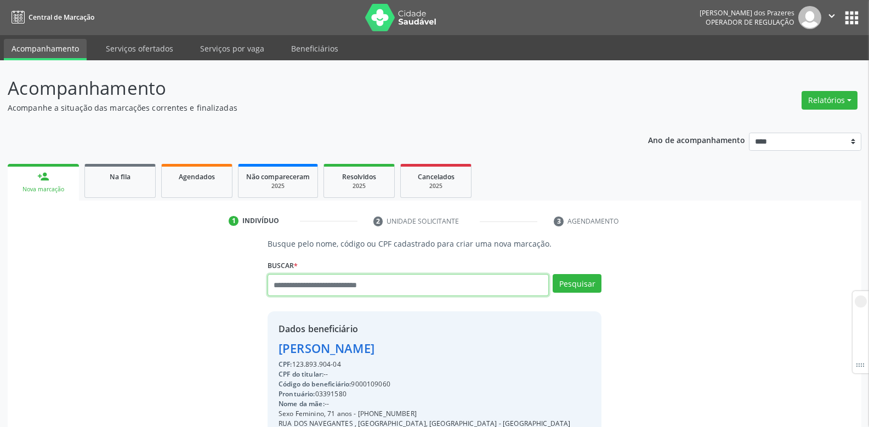
click at [302, 287] on input "text" at bounding box center [407, 285] width 281 height 22
type input "*"
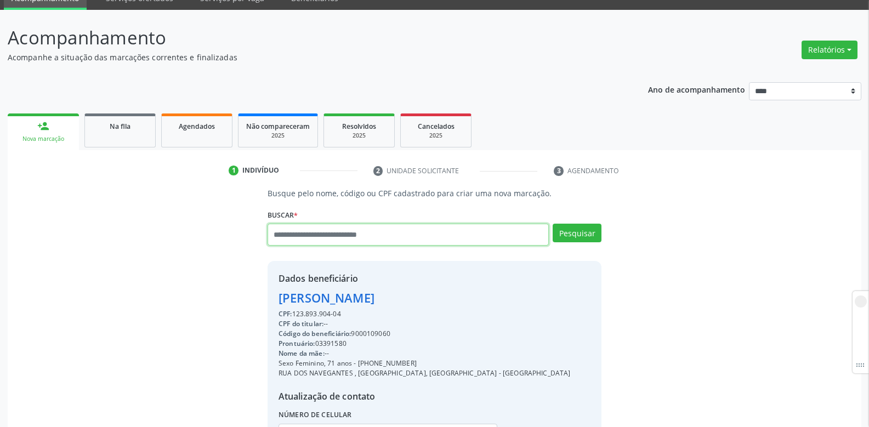
scroll to position [110, 0]
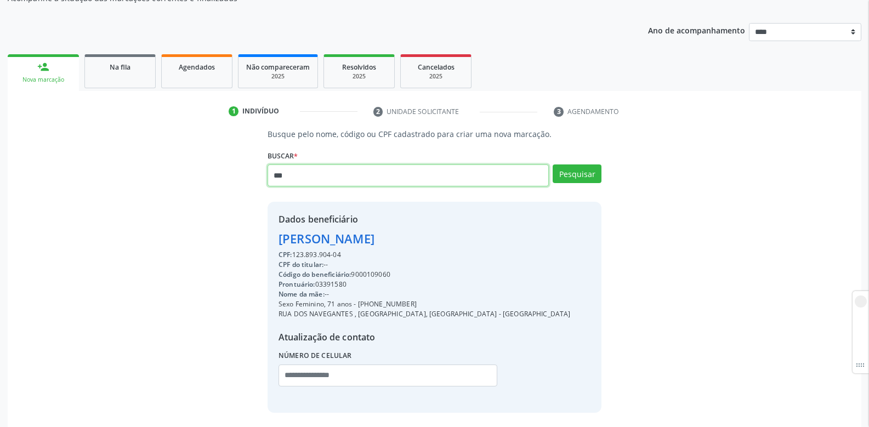
type input "***"
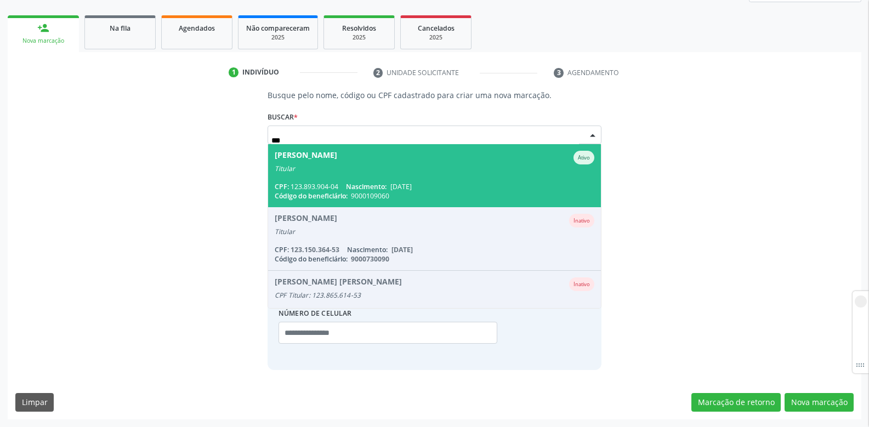
scroll to position [149, 0]
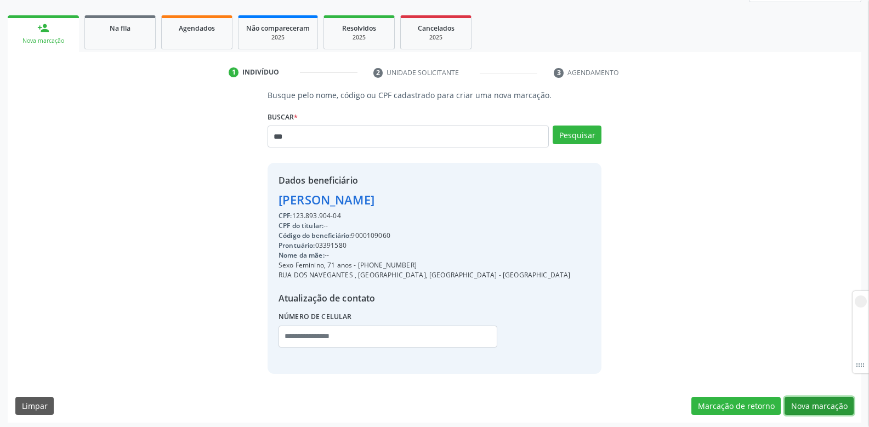
click at [817, 402] on button "Nova marcação" at bounding box center [818, 406] width 69 height 19
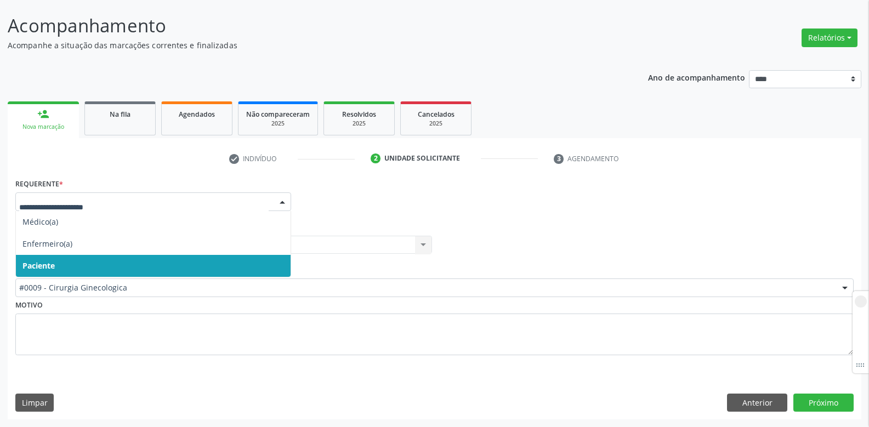
click at [87, 278] on label "Item de agendamento *" at bounding box center [57, 269] width 84 height 17
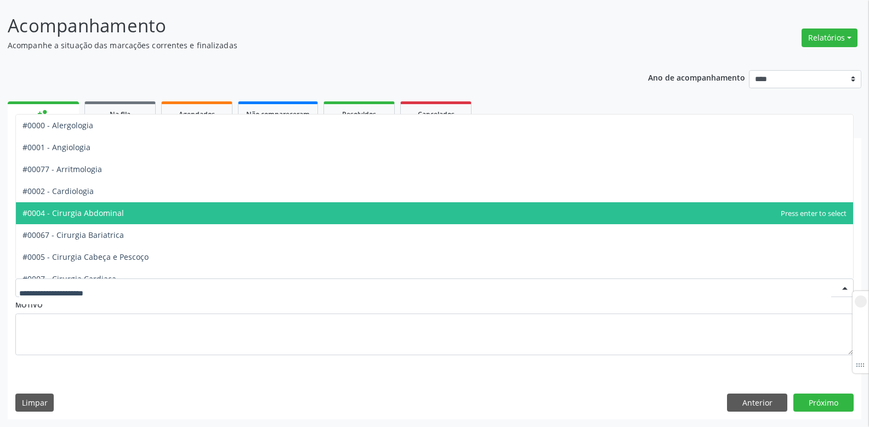
click at [82, 294] on div at bounding box center [434, 287] width 838 height 19
type input "****"
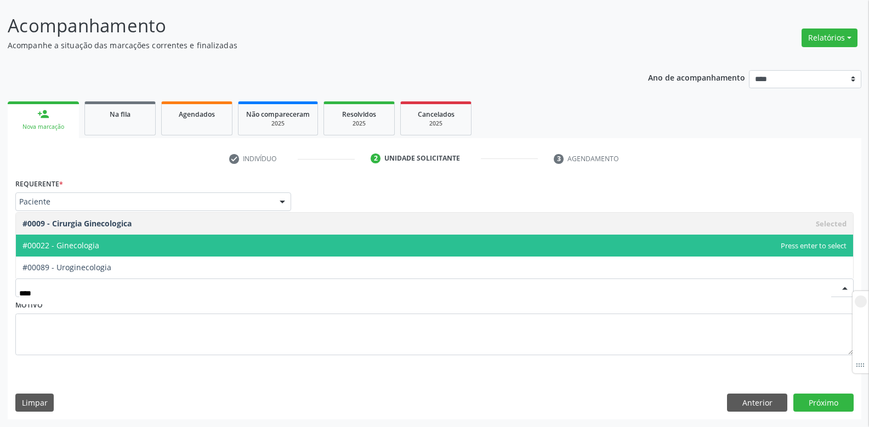
click at [69, 247] on span "#00022 - Ginecologia" at bounding box center [60, 245] width 77 height 10
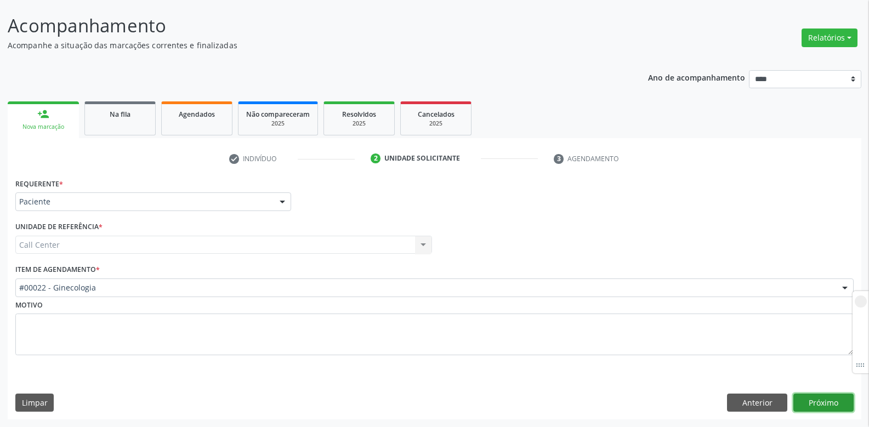
click at [817, 402] on button "Próximo" at bounding box center [823, 403] width 60 height 19
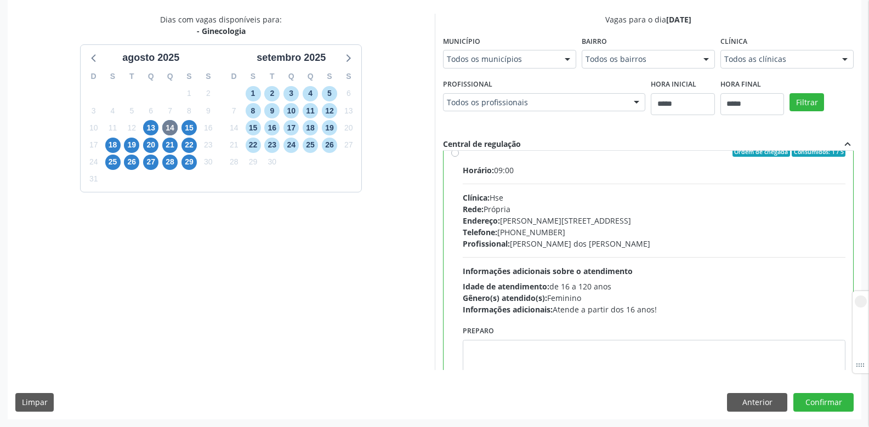
scroll to position [54, 0]
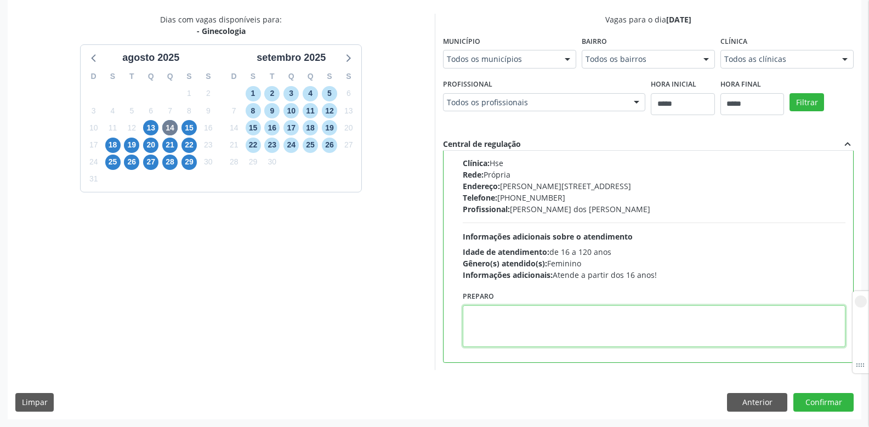
click at [473, 318] on textarea at bounding box center [654, 326] width 383 height 42
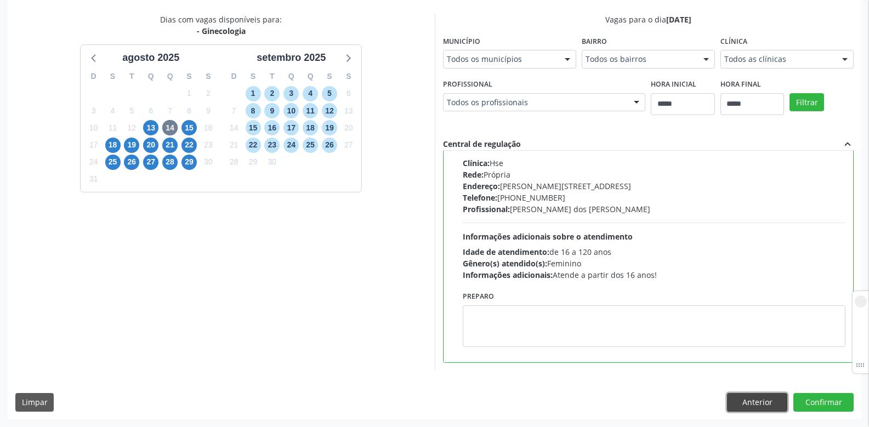
click at [746, 399] on button "Anterior" at bounding box center [757, 402] width 60 height 19
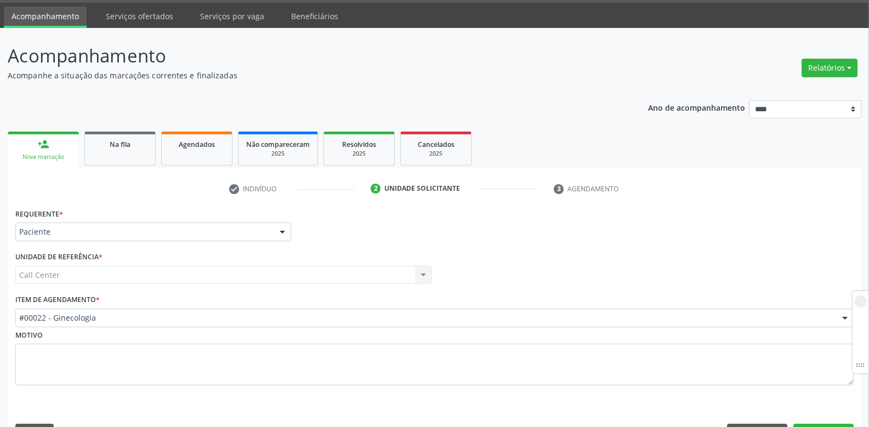
scroll to position [62, 0]
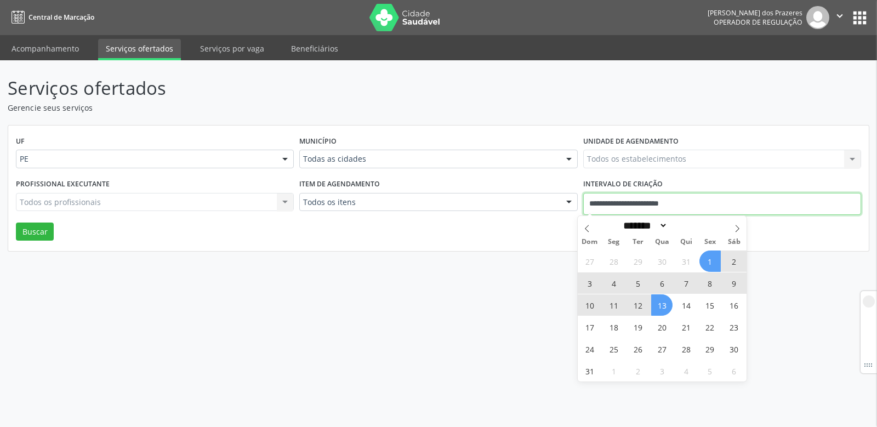
click at [728, 203] on input "**********" at bounding box center [722, 204] width 278 height 22
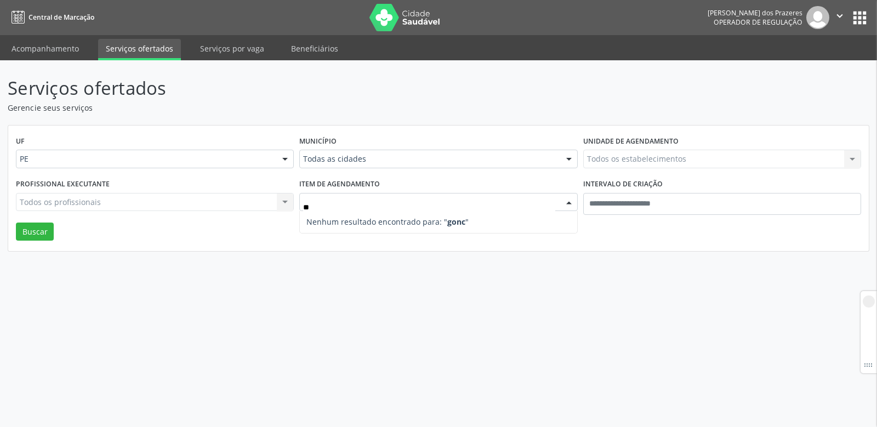
type input "*"
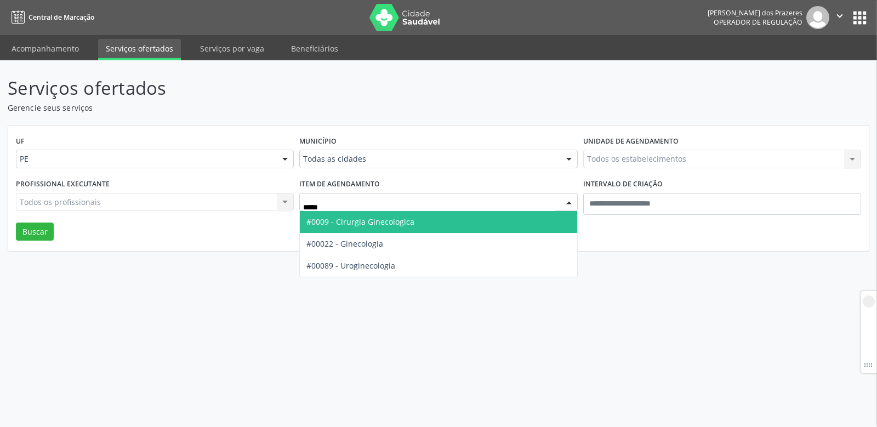
type input "******"
click at [360, 219] on span "#0009 - Cirurgia Ginecologica" at bounding box center [360, 221] width 108 height 10
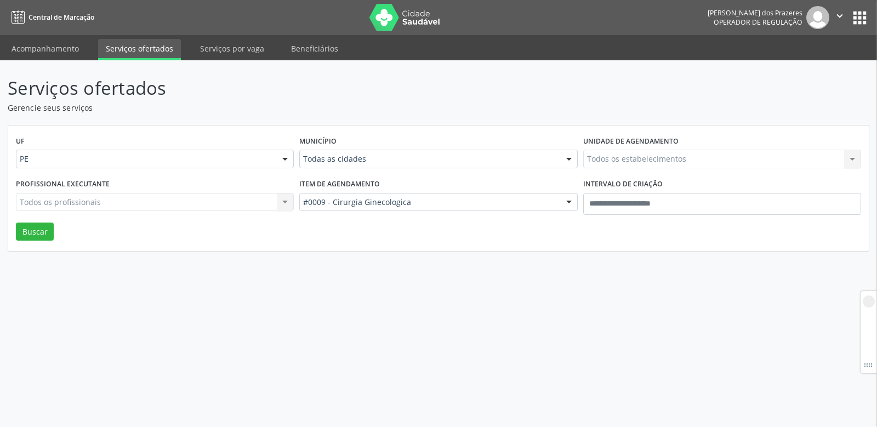
click at [422, 166] on div "Todas as cidades" at bounding box center [438, 159] width 278 height 19
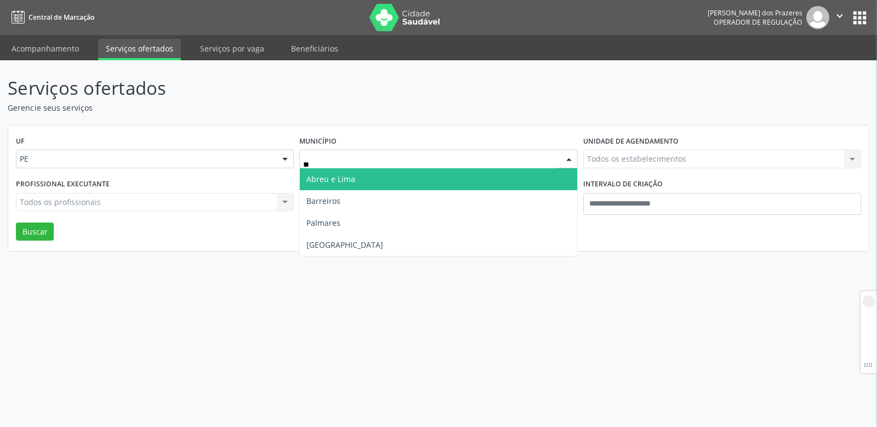
type input "***"
click at [402, 184] on span "Recife" at bounding box center [438, 179] width 277 height 22
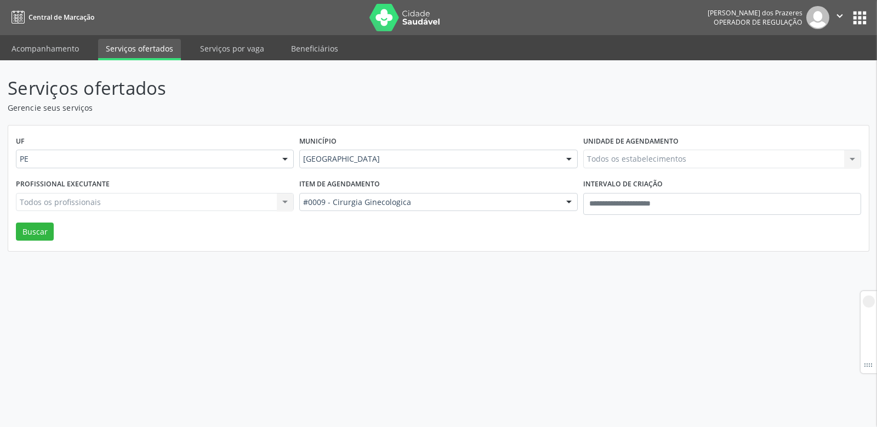
click at [630, 156] on div "Todos os estabelecimentos Todos os estabelecimentos Nenhum resultado encontrado…" at bounding box center [722, 159] width 278 height 19
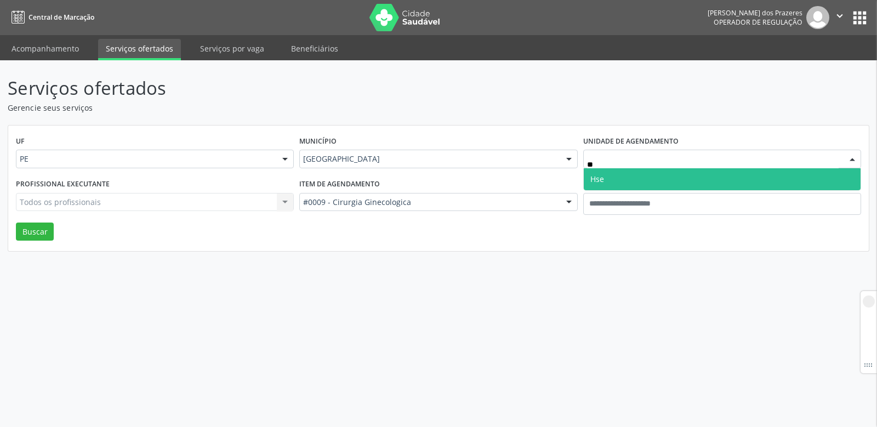
type input "***"
click at [620, 182] on span "Hse" at bounding box center [722, 179] width 277 height 22
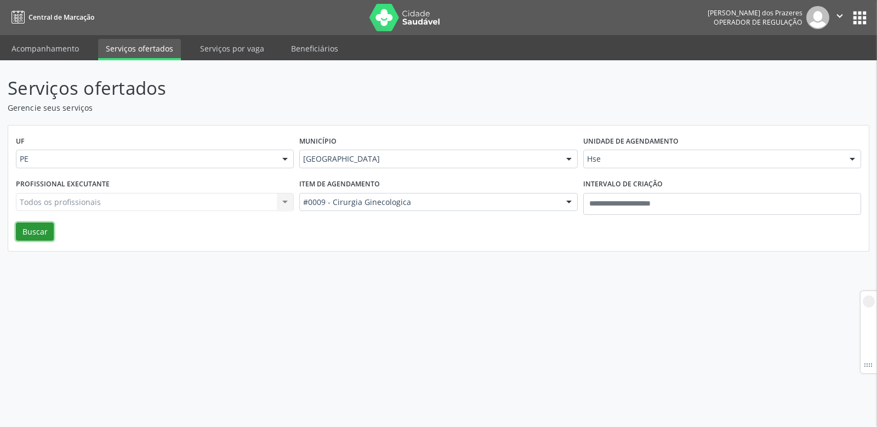
click at [32, 231] on button "Buscar" at bounding box center [35, 232] width 38 height 19
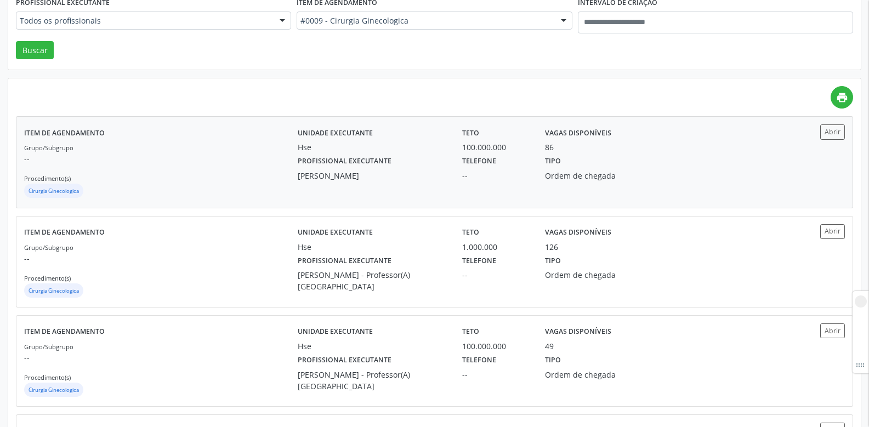
scroll to position [164, 0]
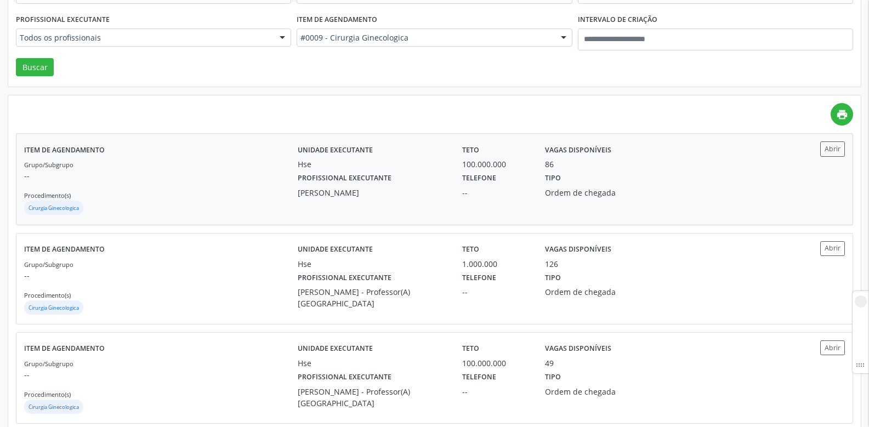
click at [321, 173] on label "Profissional executante" at bounding box center [345, 178] width 94 height 17
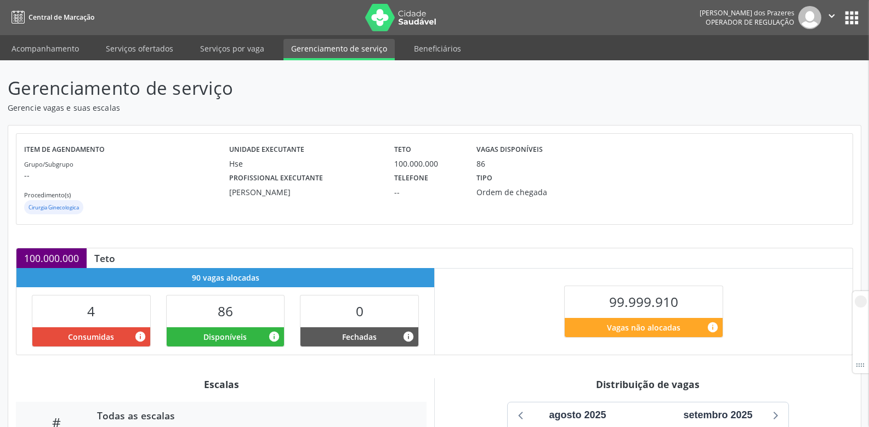
scroll to position [193, 0]
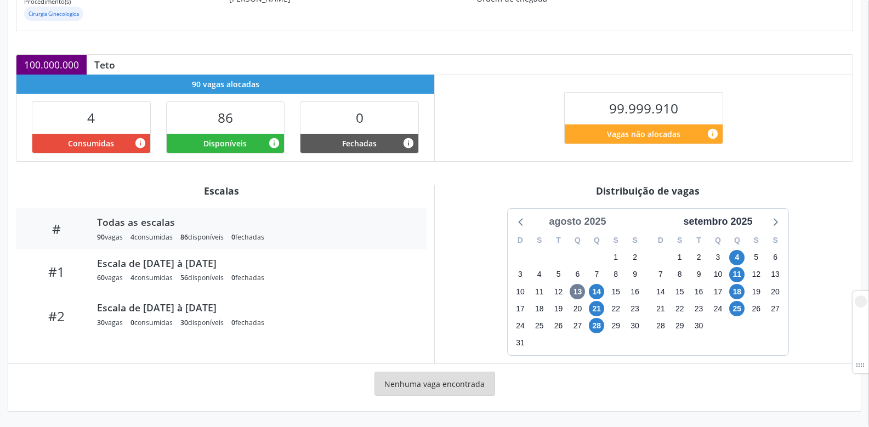
click at [578, 223] on div "agosto 2025" at bounding box center [577, 221] width 66 height 15
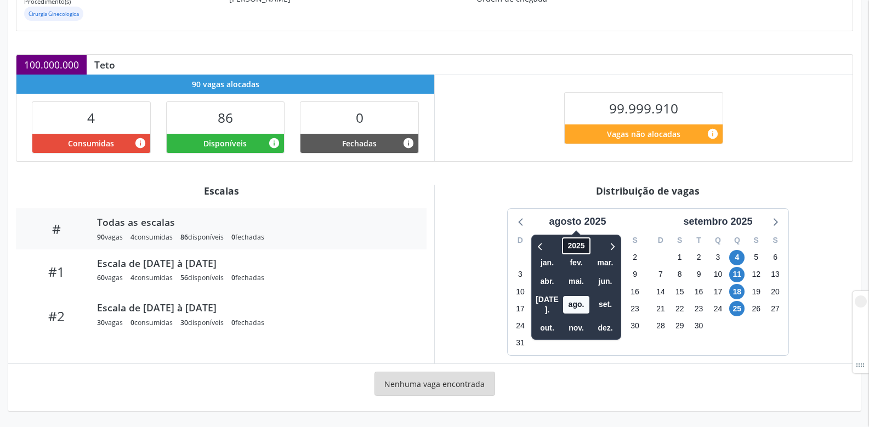
click at [574, 242] on span "2025" at bounding box center [576, 245] width 28 height 17
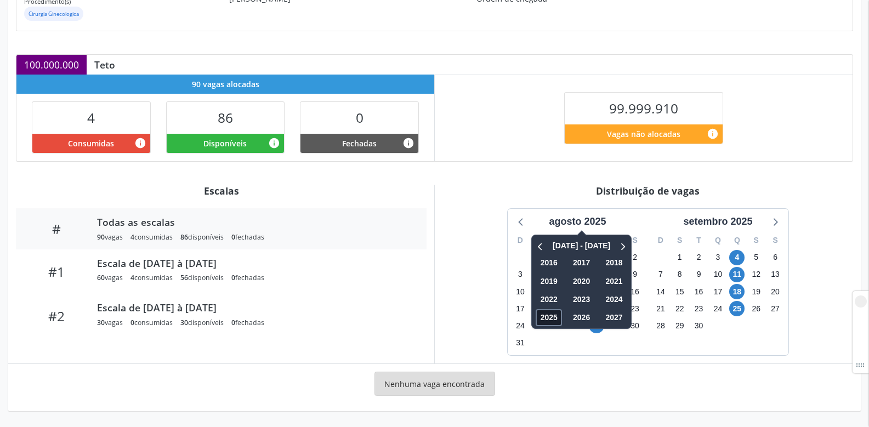
click at [552, 316] on span "2025" at bounding box center [549, 317] width 26 height 17
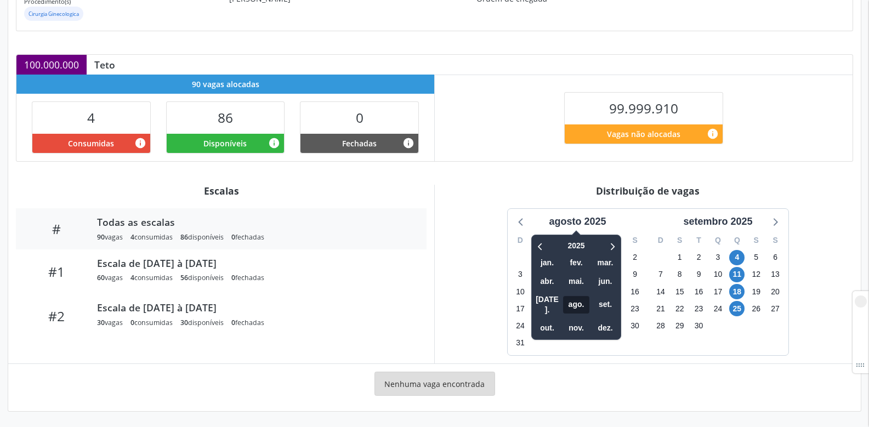
click at [579, 296] on span "ago." at bounding box center [576, 304] width 26 height 17
click at [586, 300] on span "ago." at bounding box center [576, 304] width 26 height 17
click at [611, 354] on div "D S T Q Q S S 27 28 29 30 31 1 2 3 4 5 6 7 8 9 10 11 12 13 14 15 16 17 18 19 20…" at bounding box center [577, 292] width 140 height 126
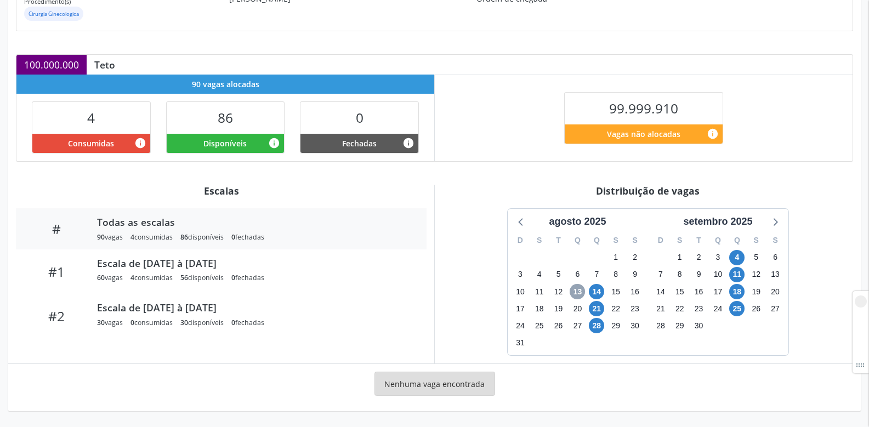
click at [581, 292] on span "13" at bounding box center [576, 291] width 15 height 15
click at [580, 287] on span "13" at bounding box center [576, 291] width 15 height 15
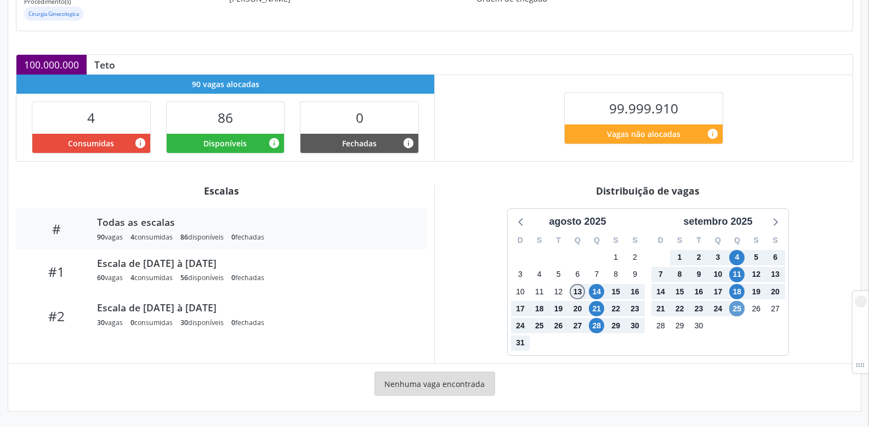
drag, startPoint x: 580, startPoint y: 287, endPoint x: 738, endPoint y: 307, distance: 159.7
click at [738, 307] on div "[DATE] D S T Q Q S S 27 28 29 30 31 1 2 3 4 5 6 7 8 9 10 11 12 13 14 15 16 17 1…" at bounding box center [647, 282] width 281 height 146
click at [738, 307] on span "25" at bounding box center [736, 308] width 15 height 15
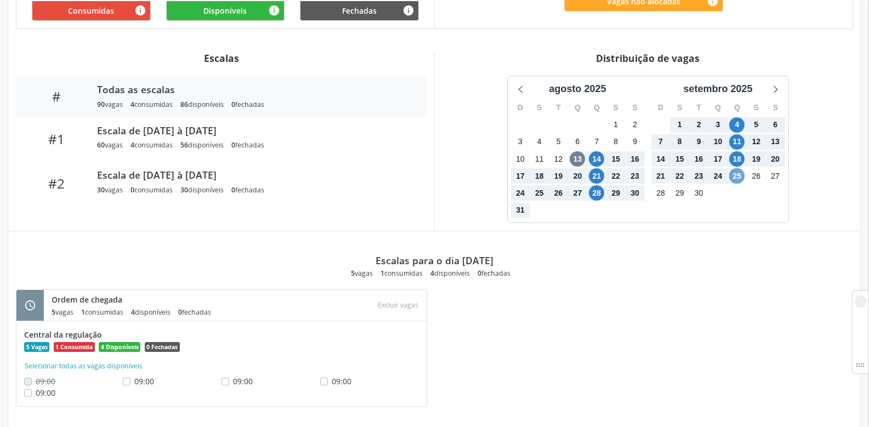
scroll to position [467, 0]
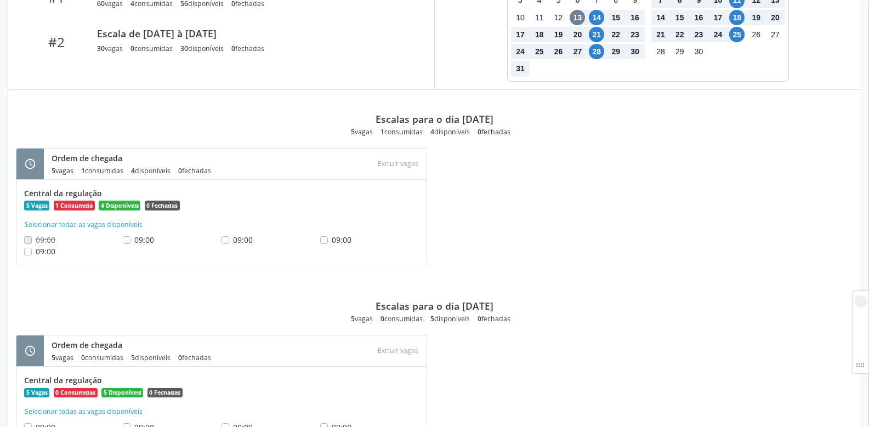
drag, startPoint x: 454, startPoint y: 119, endPoint x: 472, endPoint y: 121, distance: 18.2
click at [472, 121] on div "Escalas para o dia [DATE]" at bounding box center [434, 119] width 118 height 12
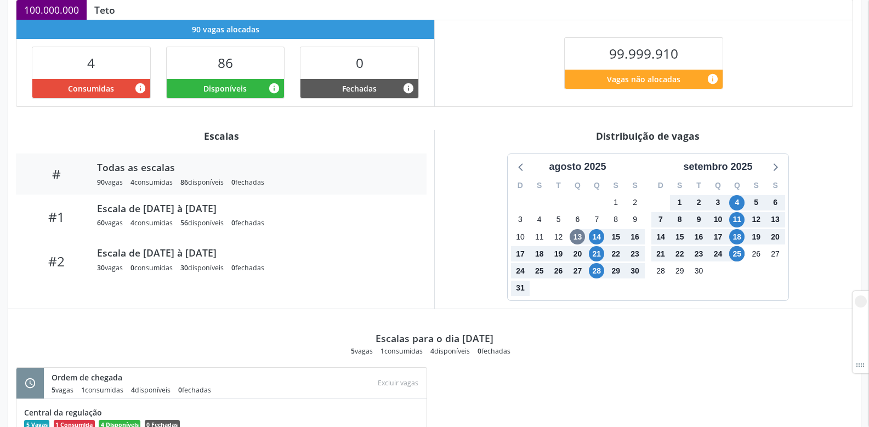
scroll to position [29, 0]
